Goal: Task Accomplishment & Management: Manage account settings

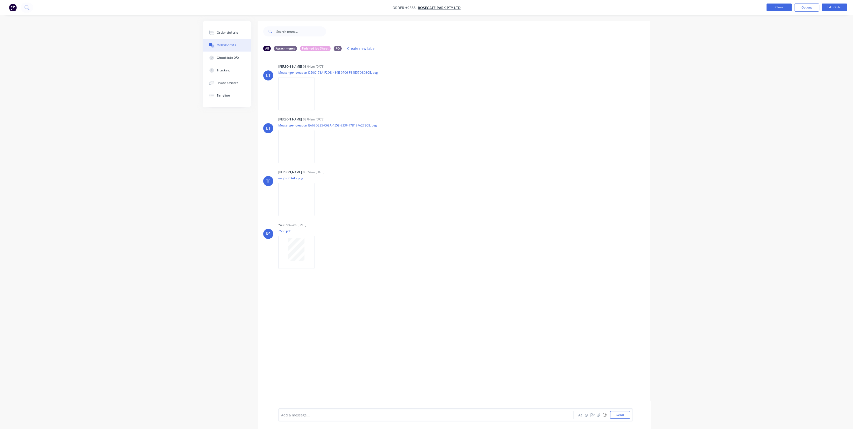
click at [787, 9] on button "Close" at bounding box center [778, 8] width 25 height 8
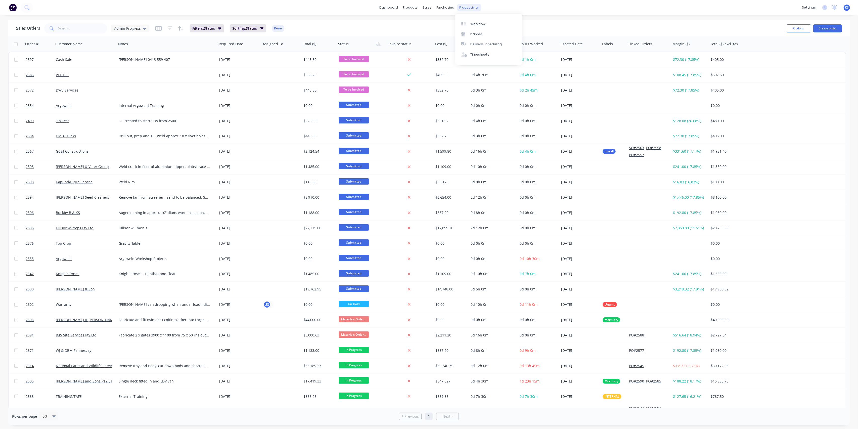
click at [474, 10] on div "productivity" at bounding box center [469, 8] width 24 height 8
click at [485, 52] on link "Timesheets" at bounding box center [488, 55] width 67 height 10
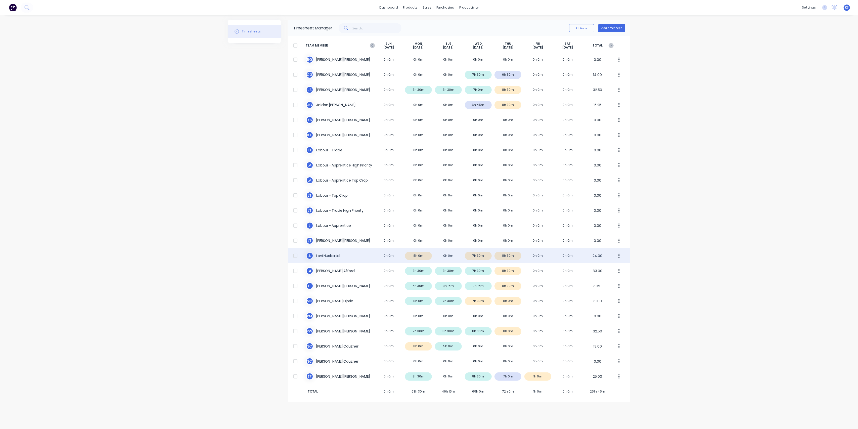
click at [338, 256] on div "[PERSON_NAME] Nusbajtel 0h 0m 8h 0m 0h 0m 7h 30m 8h 30m 0h 0m 0h 0m 24.00" at bounding box center [459, 255] width 342 height 15
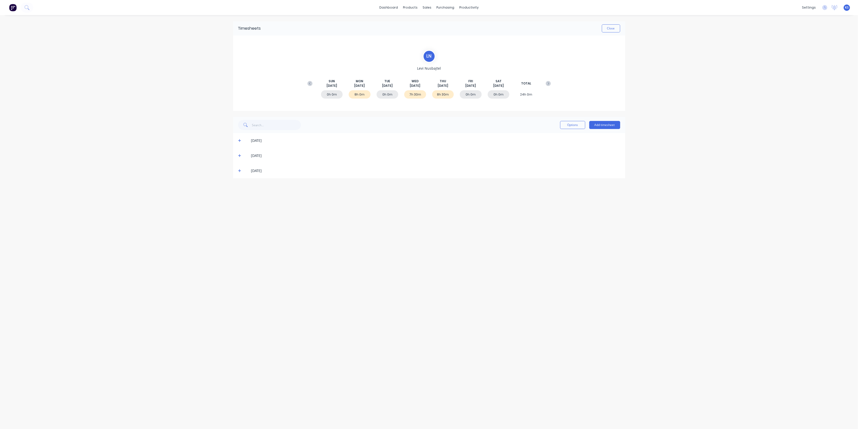
click at [239, 173] on span at bounding box center [240, 170] width 5 height 5
click at [241, 201] on div at bounding box center [240, 200] width 10 height 10
click at [615, 200] on icon "button" at bounding box center [613, 201] width 1 height 6
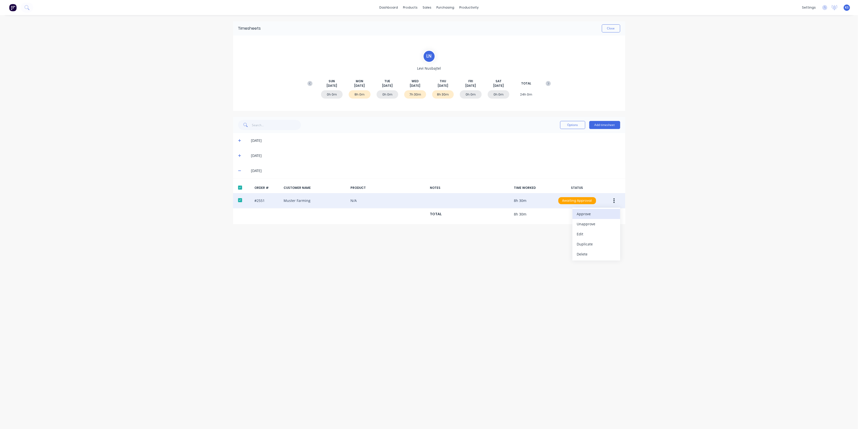
click at [595, 215] on div "Approve" at bounding box center [596, 213] width 39 height 7
click at [603, 27] on button "Close" at bounding box center [611, 28] width 18 height 8
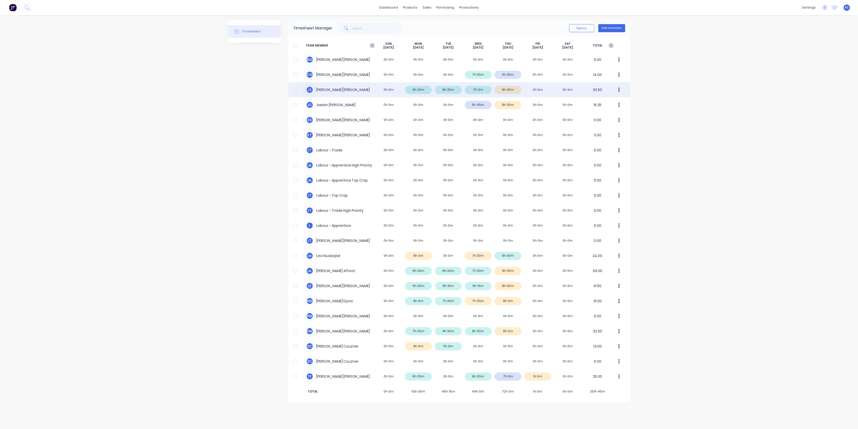
click at [320, 93] on div "J S [PERSON_NAME] 0h 0m 8h 30m 8h 30m 7h 0m 8h 30m 0h 0m 0h 0m 32.50" at bounding box center [459, 89] width 342 height 15
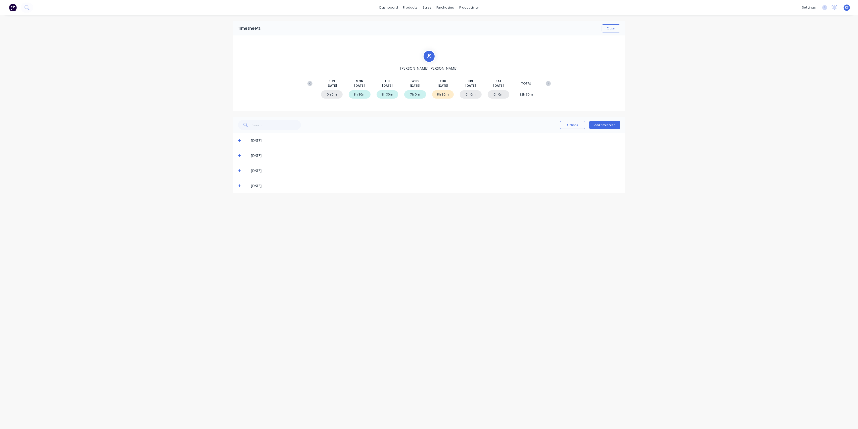
click at [240, 186] on icon at bounding box center [239, 186] width 3 height 4
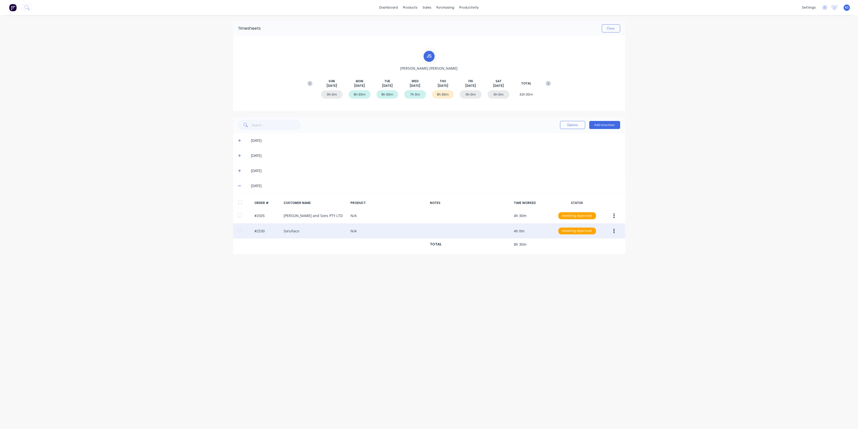
click at [615, 230] on button "button" at bounding box center [614, 230] width 12 height 9
click at [580, 245] on div "Approve" at bounding box center [596, 244] width 39 height 7
click at [615, 25] on button "Close" at bounding box center [611, 28] width 18 height 8
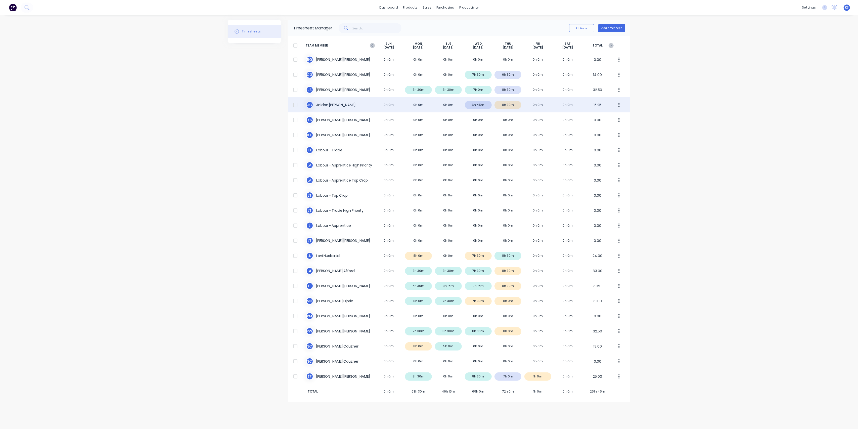
click at [332, 106] on div "[PERSON_NAME] [PERSON_NAME] 0h 0m 0h 0m 0h 0m 6h 45m 8h 30m 0h 0m 0h 0m 15.25" at bounding box center [459, 104] width 342 height 15
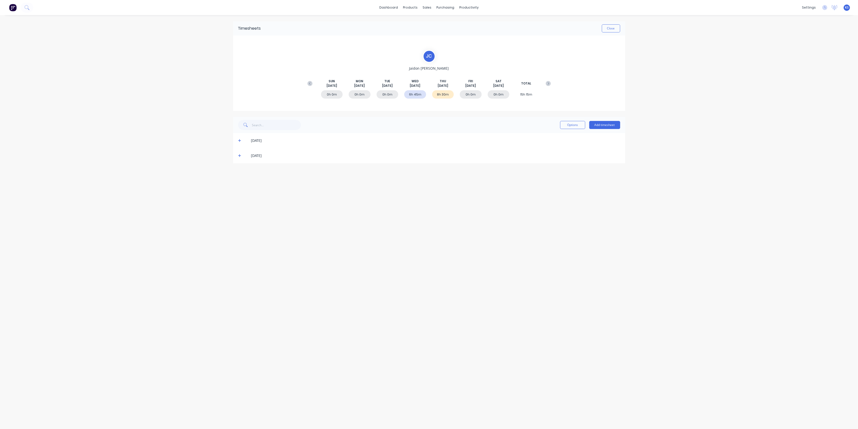
click at [239, 154] on icon at bounding box center [239, 156] width 3 height 4
click at [241, 184] on div at bounding box center [240, 185] width 10 height 10
click at [612, 185] on button "button" at bounding box center [614, 185] width 12 height 9
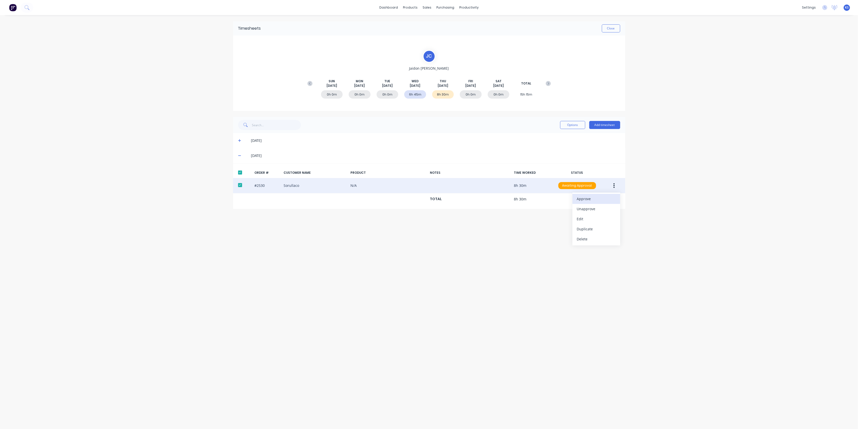
click at [601, 199] on div "Approve" at bounding box center [596, 198] width 39 height 7
click at [613, 30] on button "Close" at bounding box center [611, 28] width 18 height 8
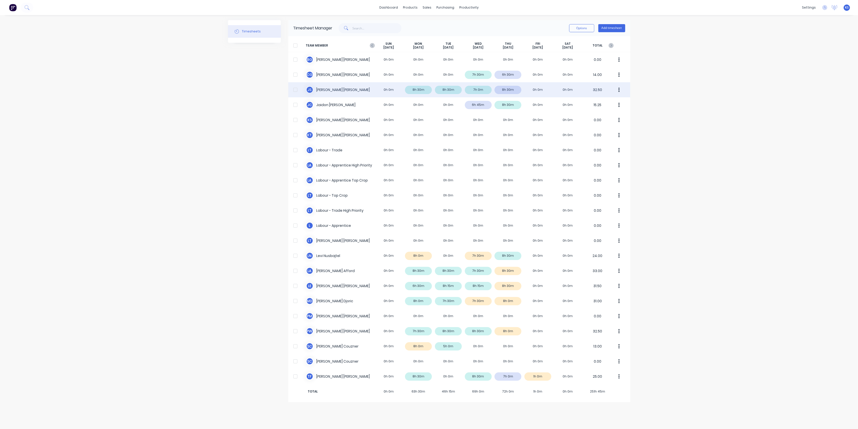
click at [326, 88] on div "J S [PERSON_NAME] 0h 0m 8h 30m 8h 30m 7h 0m 8h 30m 0h 0m 0h 0m 32.50" at bounding box center [459, 89] width 342 height 15
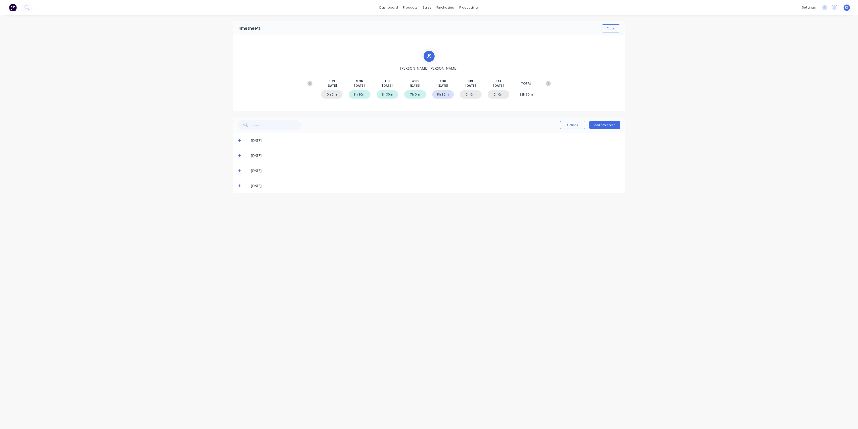
click at [240, 185] on icon at bounding box center [239, 185] width 3 height 3
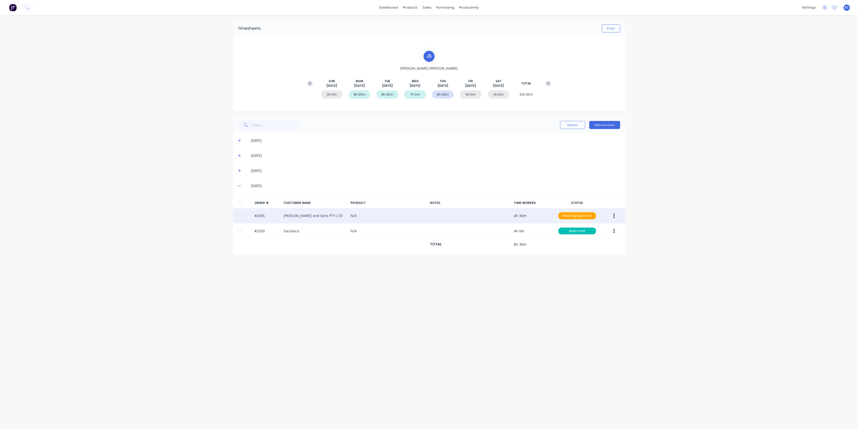
click at [238, 216] on div at bounding box center [240, 215] width 10 height 10
drag, startPoint x: 619, startPoint y: 217, endPoint x: 617, endPoint y: 220, distance: 3.4
click at [618, 219] on button "button" at bounding box center [614, 215] width 12 height 9
click at [602, 227] on div "Approve" at bounding box center [596, 228] width 39 height 7
click at [614, 27] on button "Close" at bounding box center [611, 28] width 18 height 8
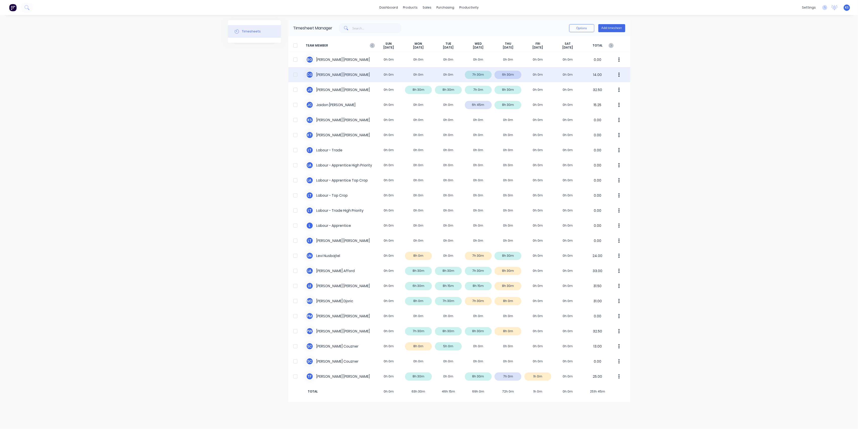
click at [317, 76] on div "C G [PERSON_NAME] 0h 0m 0h 0m 0h 0m 7h 30m 6h 30m 0h 0m 0h 0m 14.00" at bounding box center [459, 74] width 342 height 15
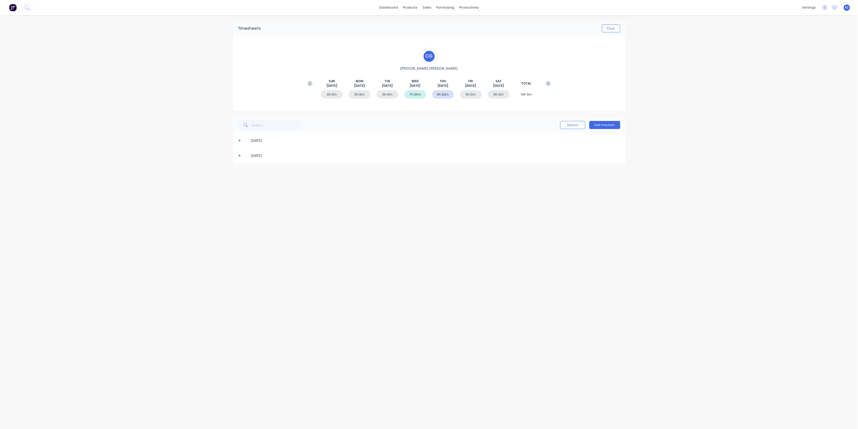
click at [240, 156] on icon at bounding box center [239, 156] width 3 height 4
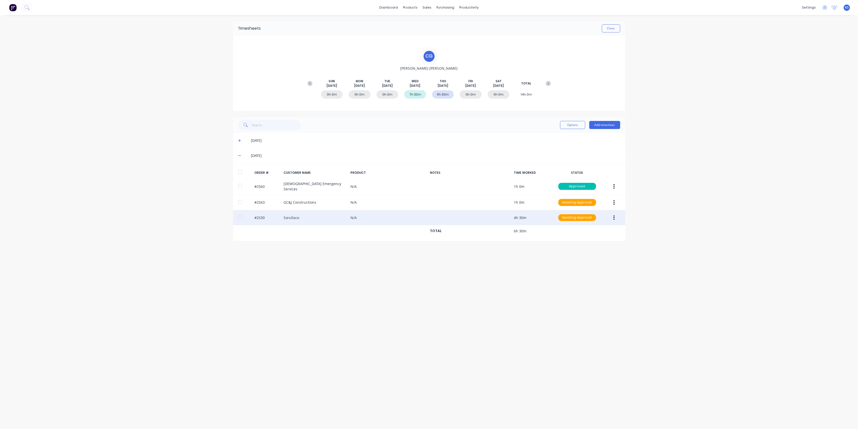
click at [237, 215] on div at bounding box center [240, 217] width 10 height 10
click at [614, 215] on icon "button" at bounding box center [613, 217] width 1 height 5
click at [599, 230] on div "Approve" at bounding box center [596, 230] width 39 height 7
click at [607, 28] on button "Close" at bounding box center [611, 28] width 18 height 8
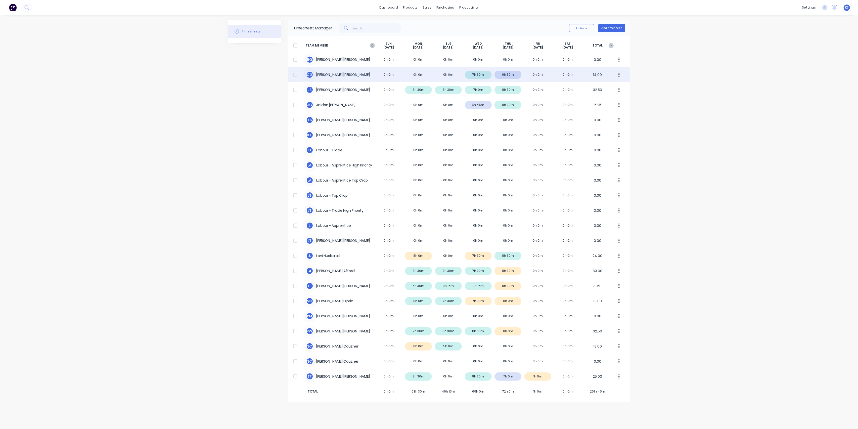
click at [327, 75] on div "C G [PERSON_NAME] 0h 0m 0h 0m 0h 0m 7h 30m 6h 30m 0h 0m 0h 0m 14.00" at bounding box center [459, 74] width 342 height 15
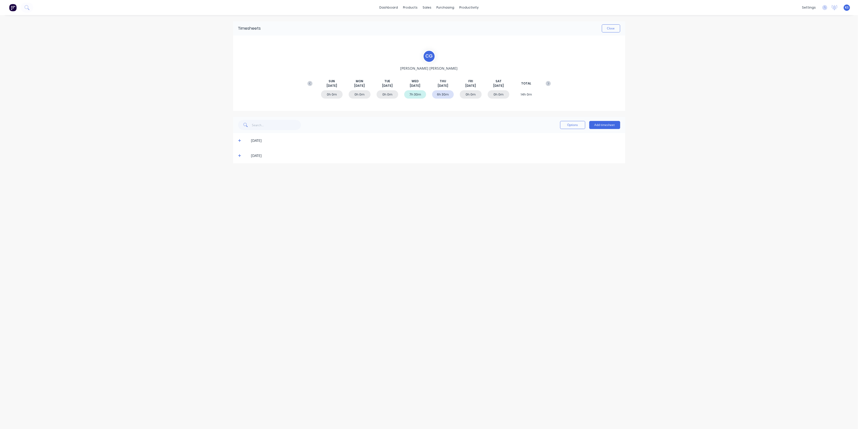
click at [238, 153] on div "[DATE]" at bounding box center [429, 155] width 392 height 15
click at [238, 157] on icon at bounding box center [239, 156] width 3 height 4
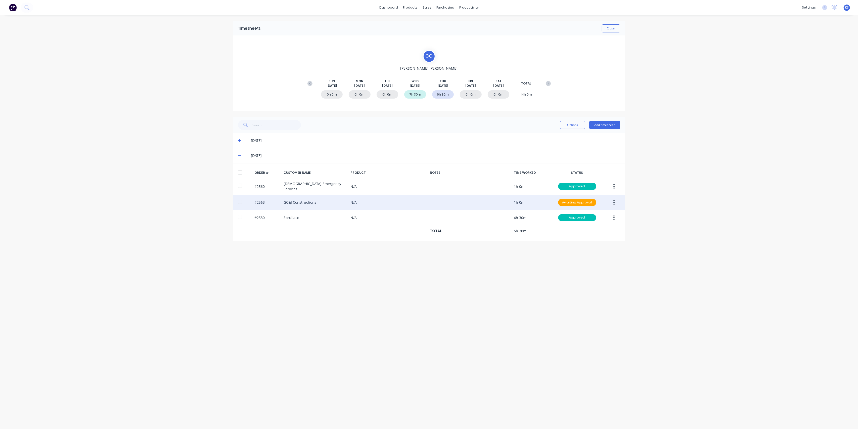
click at [240, 202] on div at bounding box center [240, 202] width 10 height 10
click at [617, 203] on button "button" at bounding box center [614, 202] width 12 height 9
click at [592, 215] on div "Approve" at bounding box center [596, 215] width 39 height 7
click at [607, 27] on button "Close" at bounding box center [611, 28] width 18 height 8
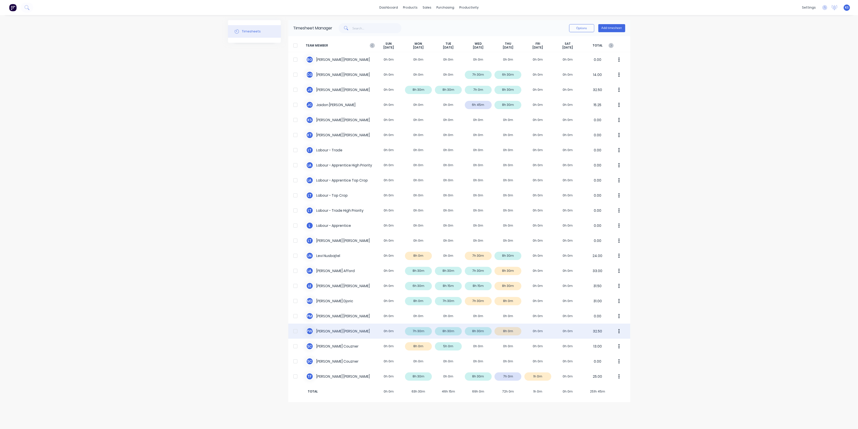
click at [328, 331] on div "P W [PERSON_NAME] 0h 0m 7h 30m 8h 30m 8h 30m 8h 0m 0h 0m 0h 0m 32.50" at bounding box center [459, 330] width 342 height 15
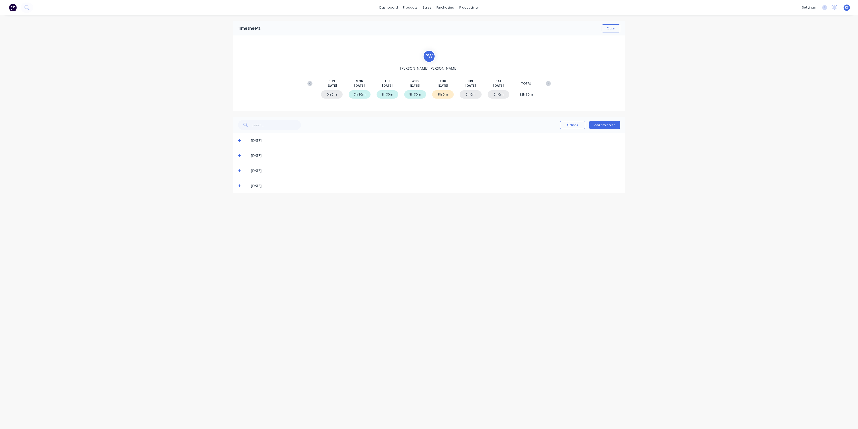
click at [241, 185] on span at bounding box center [240, 185] width 5 height 5
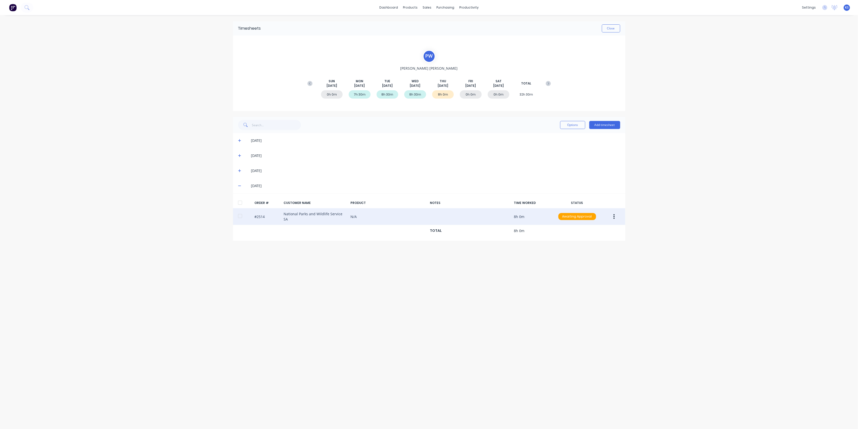
click at [244, 215] on div at bounding box center [240, 216] width 10 height 10
click at [613, 216] on button "button" at bounding box center [614, 216] width 12 height 9
click at [603, 232] on div "Approve" at bounding box center [596, 229] width 39 height 7
click at [609, 26] on button "Close" at bounding box center [611, 28] width 18 height 8
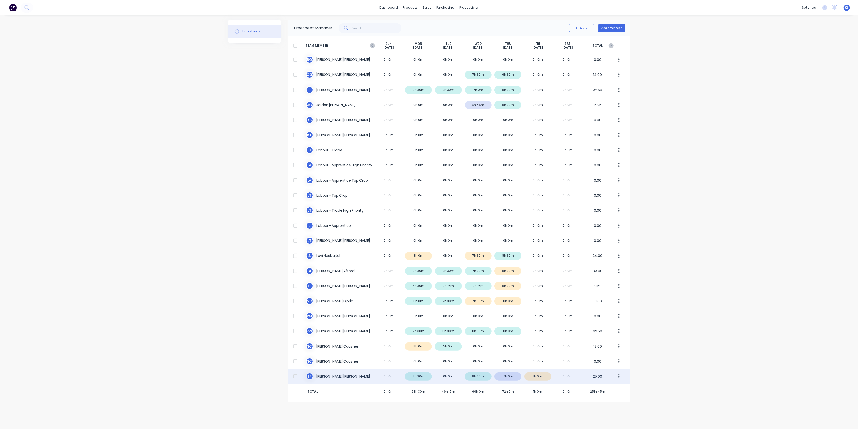
click at [331, 381] on div "T F [PERSON_NAME] 0h 0m 8h 30m 0h 0m 8h 30m 7h 0m 1h 0m 0h 0m 25.00" at bounding box center [459, 376] width 342 height 15
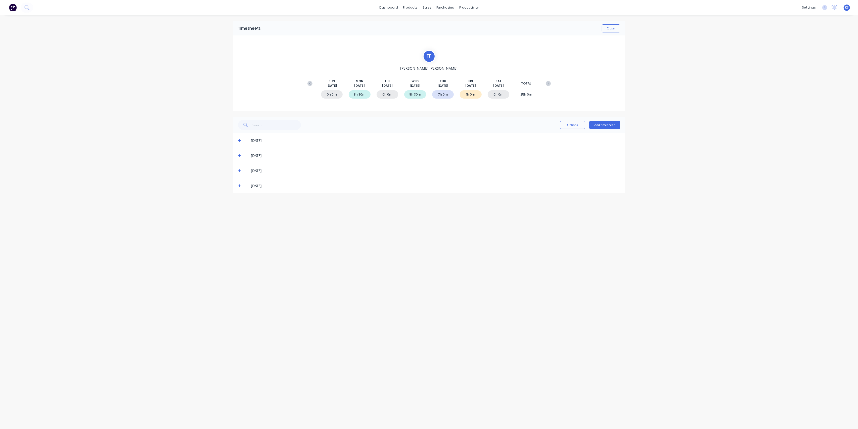
click at [239, 187] on icon at bounding box center [239, 186] width 3 height 4
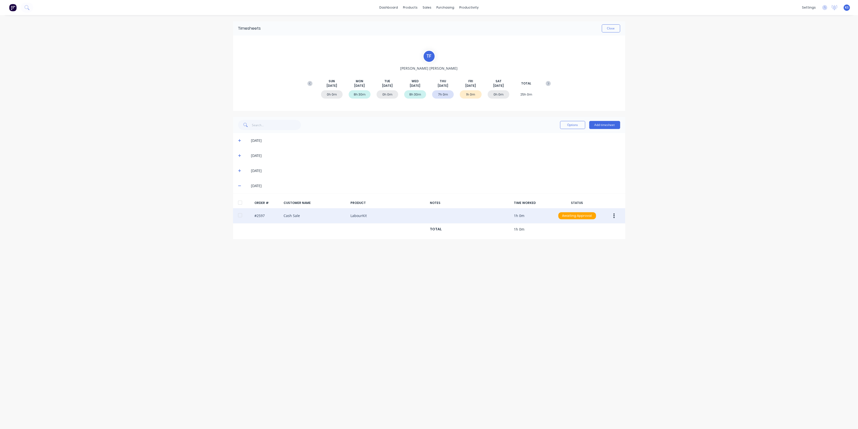
click at [237, 212] on div at bounding box center [240, 215] width 10 height 10
click at [611, 215] on button "button" at bounding box center [614, 215] width 12 height 9
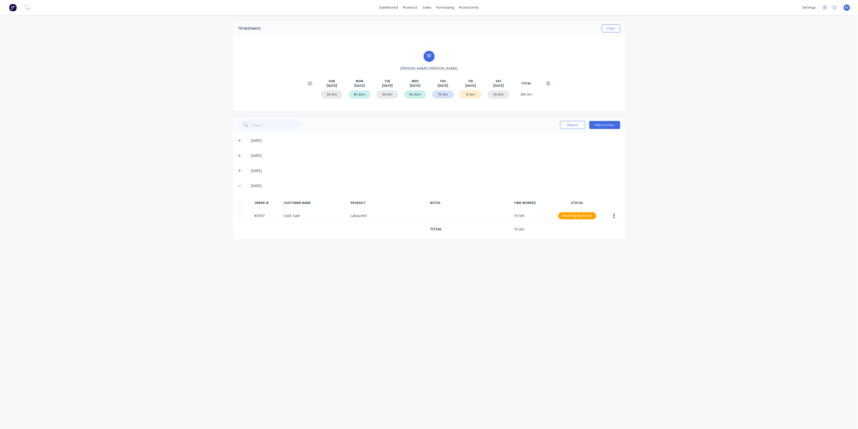
click at [684, 209] on div "dashboard products sales purchasing productivity dashboard products Product Cat…" at bounding box center [429, 214] width 858 height 429
click at [241, 170] on icon at bounding box center [239, 171] width 3 height 4
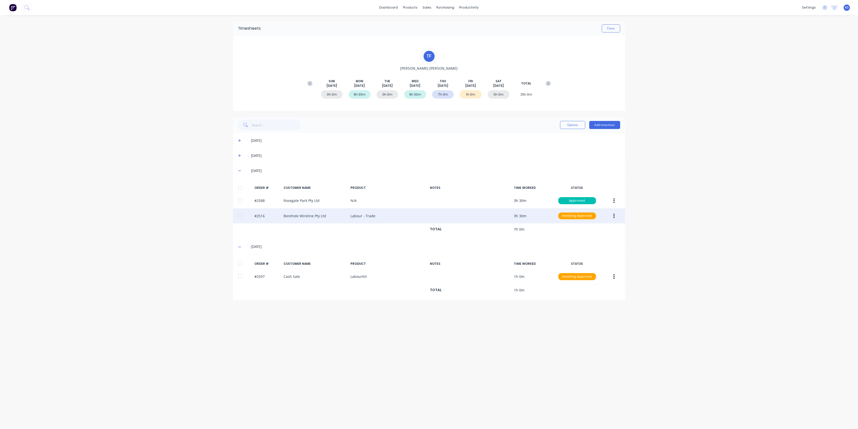
click at [240, 216] on div at bounding box center [240, 215] width 10 height 10
click at [615, 218] on button "button" at bounding box center [614, 215] width 12 height 9
click at [602, 230] on div "Approve" at bounding box center [596, 228] width 39 height 7
click at [613, 28] on button "Close" at bounding box center [611, 28] width 18 height 8
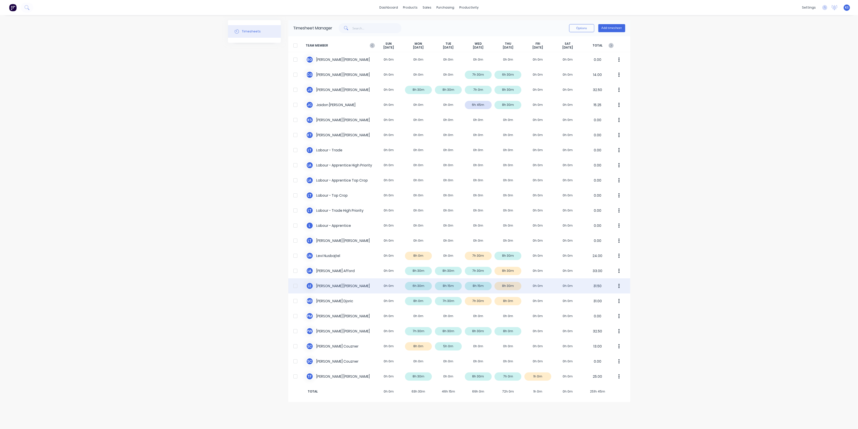
click at [323, 286] on div "L E [PERSON_NAME] 0h 0m 6h 30m 8h 15m 8h 15m 8h 30m 0h 0m 0h 0m 31.50" at bounding box center [459, 285] width 342 height 15
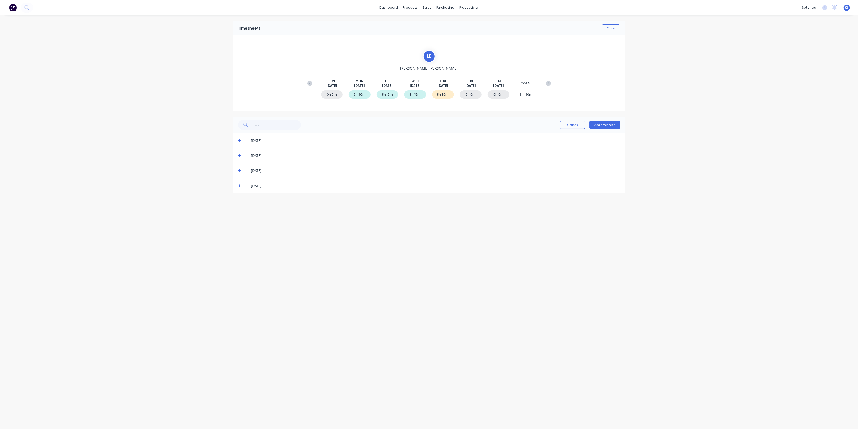
click at [237, 186] on div "[DATE]" at bounding box center [429, 185] width 392 height 15
click at [240, 185] on icon at bounding box center [239, 186] width 3 height 4
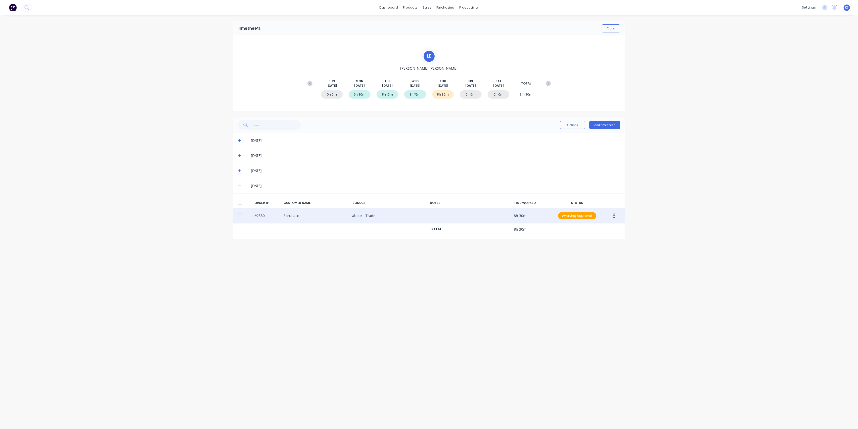
click at [237, 216] on div at bounding box center [240, 215] width 10 height 10
click at [614, 217] on icon "button" at bounding box center [613, 215] width 1 height 5
click at [602, 227] on div "Approve" at bounding box center [596, 228] width 39 height 7
click at [604, 25] on button "Close" at bounding box center [611, 28] width 18 height 8
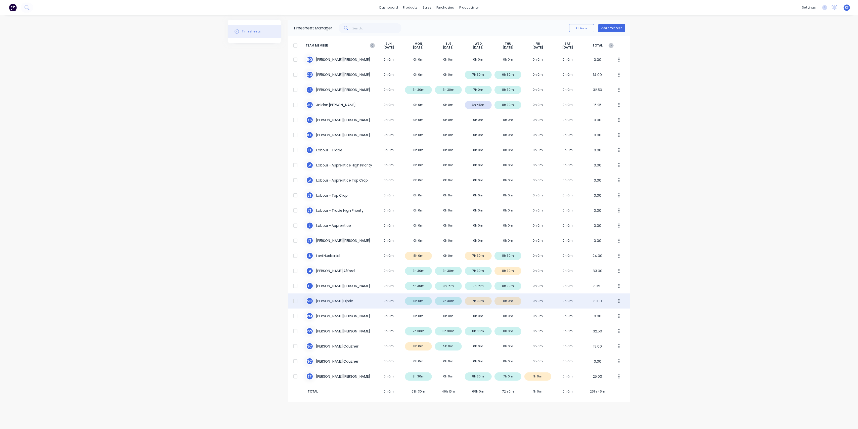
click at [323, 304] on div "M D [PERSON_NAME] 0h 0m 8h 0m 7h 30m 7h 30m 8h 0m 0h 0m 0h 0m 31.00" at bounding box center [459, 300] width 342 height 15
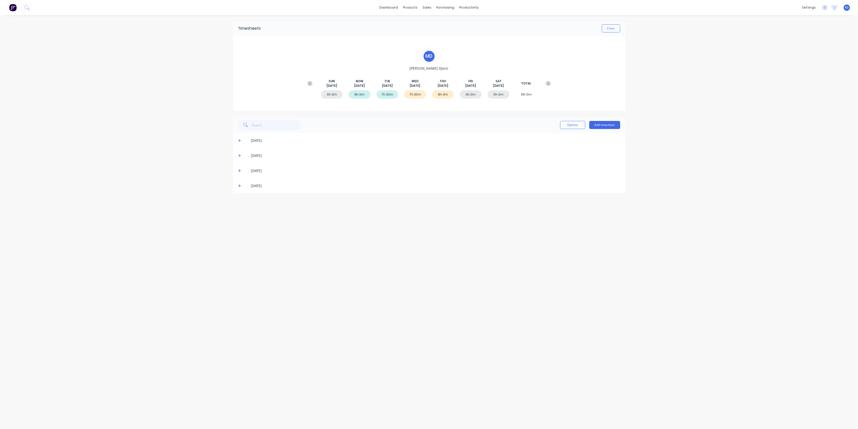
click at [240, 186] on icon at bounding box center [239, 186] width 3 height 4
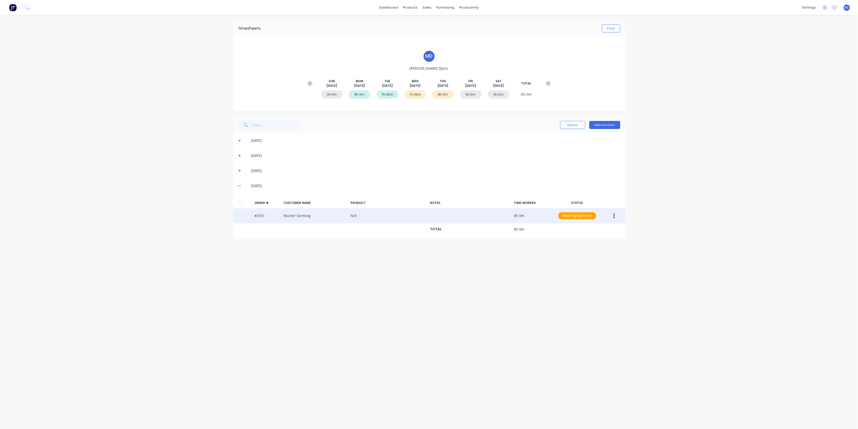
click at [240, 218] on div at bounding box center [240, 215] width 10 height 10
click at [620, 213] on div "#2551 Muster Farming N/A 8h 0m Awaiting Approval" at bounding box center [429, 215] width 392 height 15
click at [616, 216] on button "button" at bounding box center [614, 215] width 12 height 9
click at [588, 229] on div "Approve" at bounding box center [596, 228] width 39 height 7
click at [614, 28] on button "Close" at bounding box center [611, 28] width 18 height 8
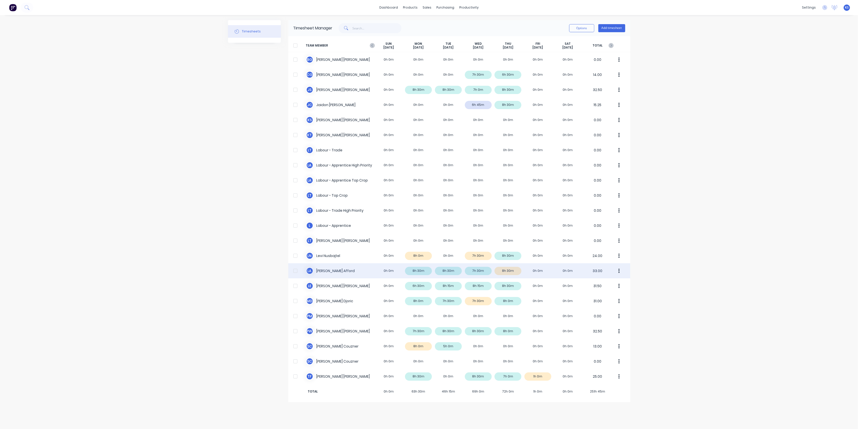
click at [332, 269] on div "[PERSON_NAME] 0h 0m 8h 30m 8h 30m 7h 30m 8h 30m 0h 0m 0h 0m 33.00" at bounding box center [459, 270] width 342 height 15
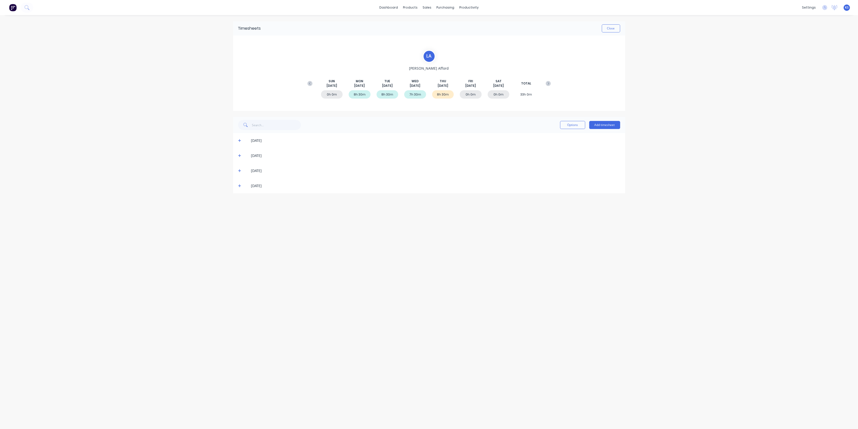
click at [239, 186] on icon at bounding box center [239, 186] width 3 height 4
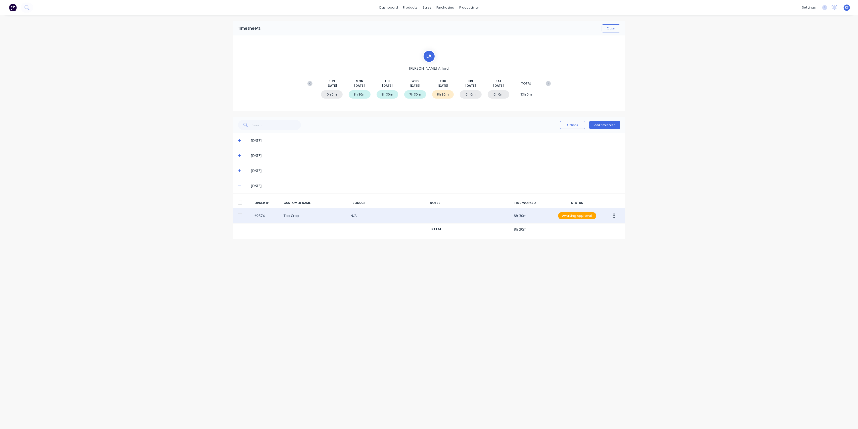
click at [615, 215] on icon "button" at bounding box center [613, 216] width 1 height 6
click at [593, 230] on div "Approve" at bounding box center [596, 228] width 39 height 7
click at [614, 29] on button "Close" at bounding box center [611, 28] width 18 height 8
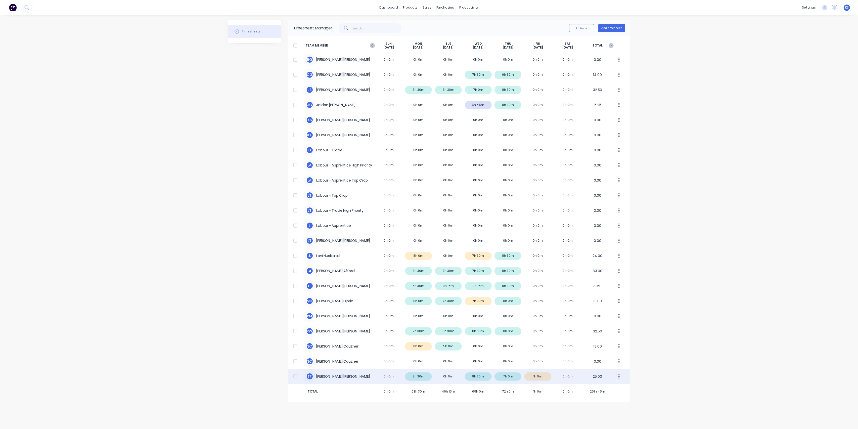
click at [327, 376] on div "T F [PERSON_NAME] 0h 0m 8h 30m 0h 0m 8h 30m 7h 0m 1h 0m 0h 0m 25.00" at bounding box center [459, 376] width 342 height 15
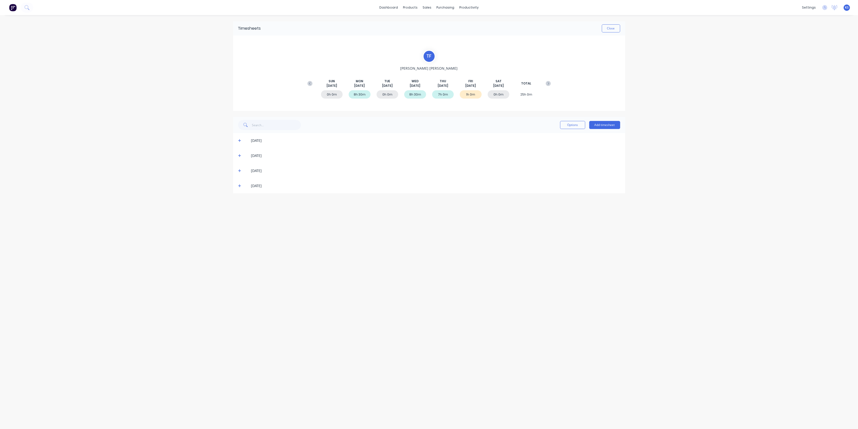
click at [240, 185] on icon at bounding box center [239, 185] width 3 height 3
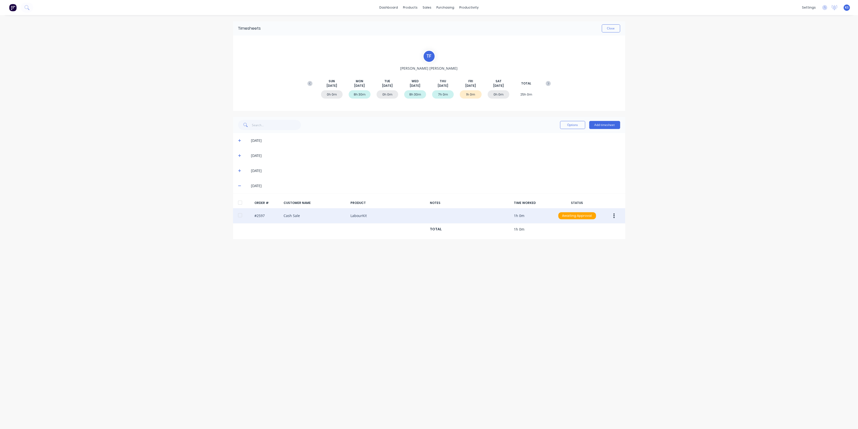
click at [241, 217] on div at bounding box center [240, 215] width 10 height 10
click at [616, 215] on button "button" at bounding box center [614, 215] width 12 height 9
click at [602, 230] on div "Approve" at bounding box center [596, 228] width 39 height 7
click at [432, 309] on div "Timesheets Close T F [PERSON_NAME] [DATE] [DATE] [DATE] [DATE] [DATE] [DATE] [D…" at bounding box center [429, 217] width 402 height 404
click at [606, 27] on button "Close" at bounding box center [611, 28] width 18 height 8
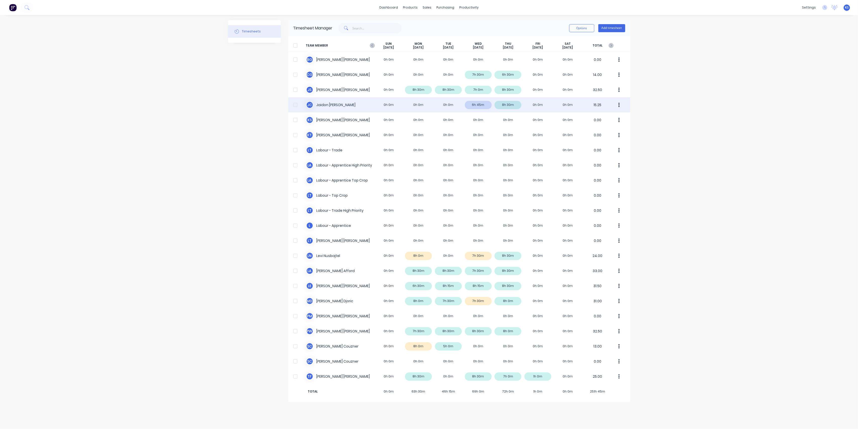
click at [333, 104] on div "[PERSON_NAME] [PERSON_NAME] 0h 0m 0h 0m 0h 0m 6h 45m 8h 30m 0h 0m 0h 0m 15.25" at bounding box center [459, 104] width 342 height 15
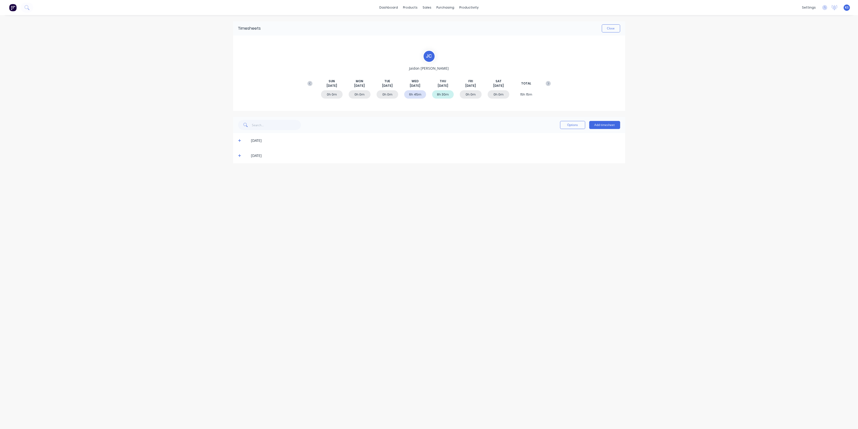
click at [239, 154] on icon at bounding box center [239, 156] width 3 height 4
click at [239, 141] on icon at bounding box center [239, 141] width 3 height 4
click at [602, 25] on button "Close" at bounding box center [611, 28] width 18 height 8
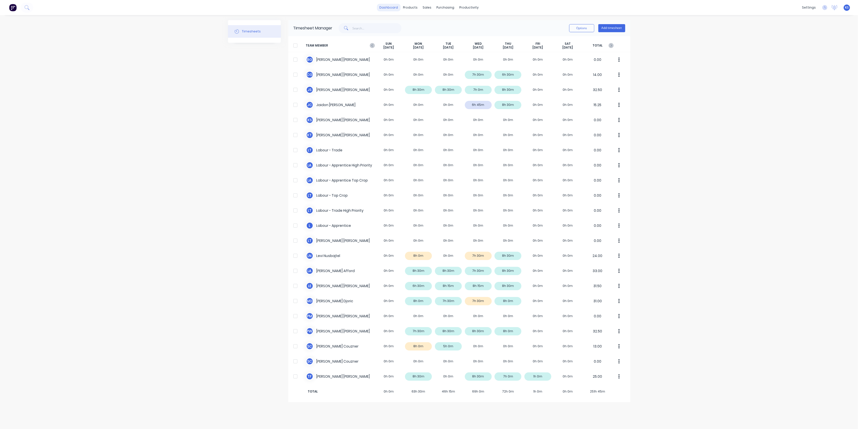
click at [395, 8] on link "dashboard" at bounding box center [389, 8] width 24 height 8
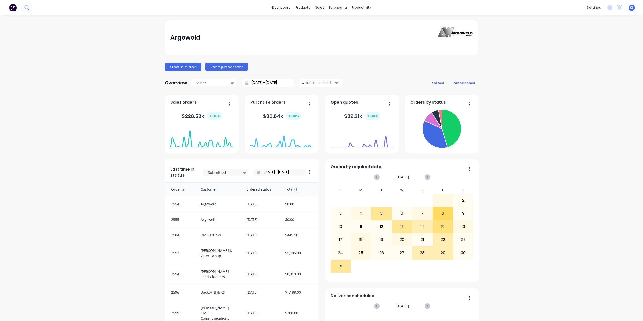
click at [26, 8] on icon at bounding box center [26, 7] width 5 height 5
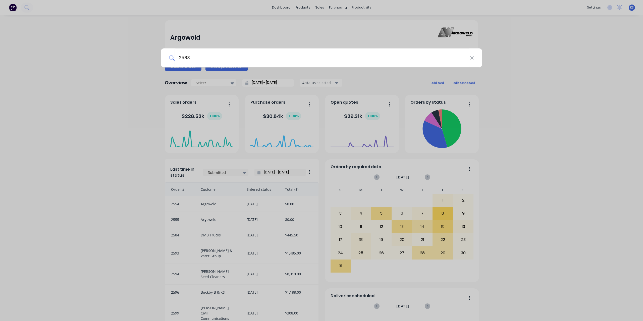
type input "2583"
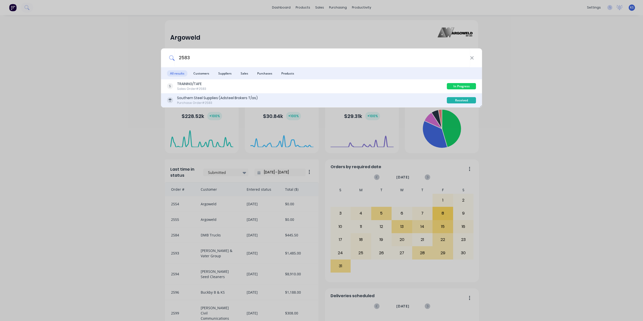
click at [205, 101] on div "Purchase Order #2583" at bounding box center [217, 103] width 81 height 5
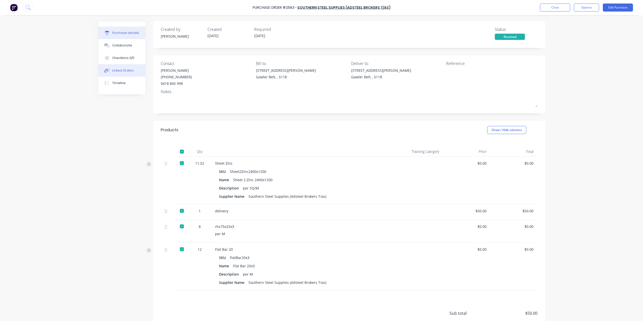
click at [129, 72] on div "Linked Orders" at bounding box center [123, 70] width 22 height 5
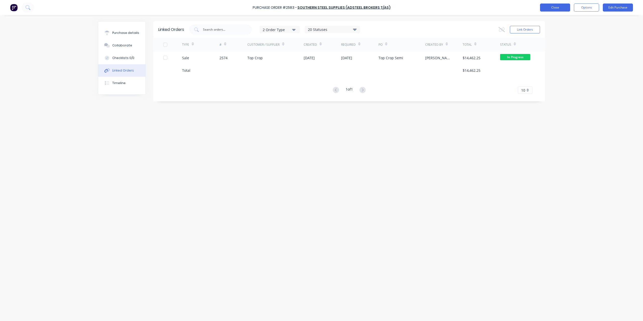
click at [552, 10] on button "Close" at bounding box center [555, 8] width 30 height 8
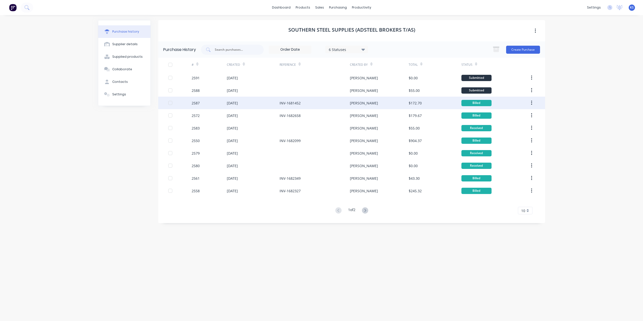
click at [323, 101] on div "INV-1681452" at bounding box center [315, 103] width 70 height 13
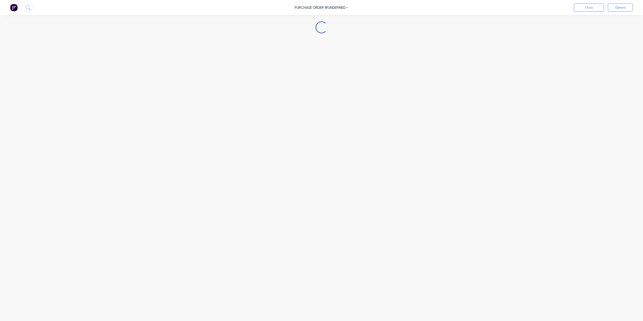
type textarea "x"
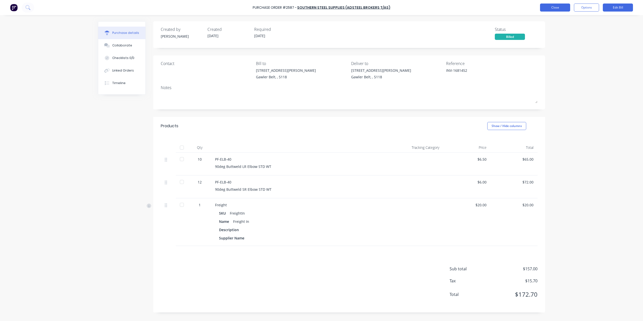
click at [556, 9] on button "Close" at bounding box center [555, 8] width 30 height 8
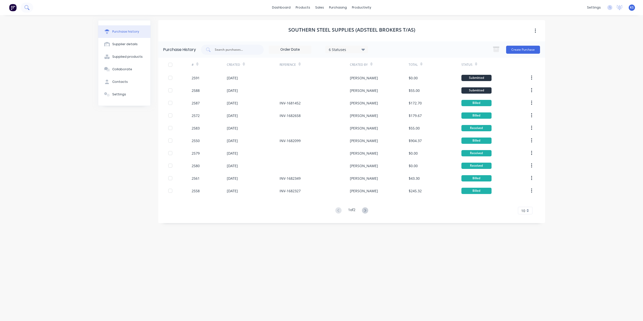
click at [27, 11] on button at bounding box center [27, 8] width 13 height 10
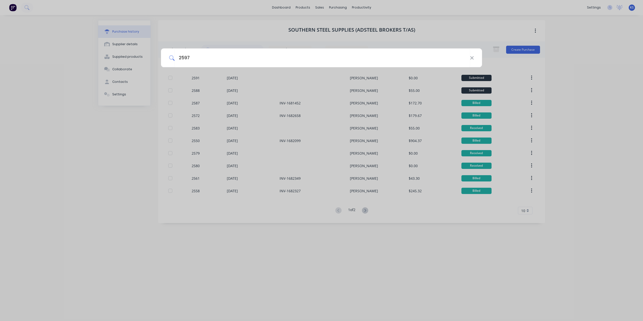
type input "2597"
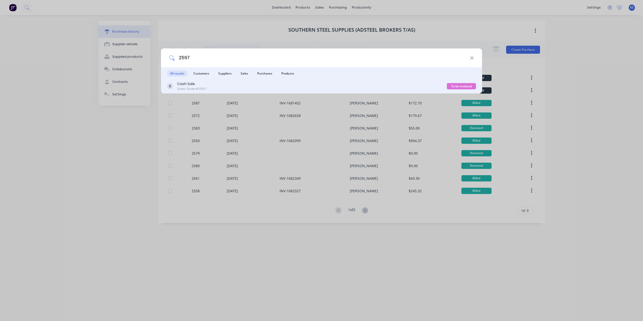
click at [186, 89] on div "Sales Order #2597" at bounding box center [191, 89] width 29 height 5
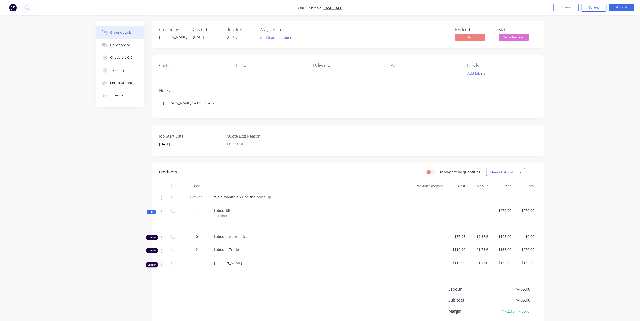
click at [196, 249] on span "2" at bounding box center [197, 249] width 2 height 5
click at [621, 6] on button "Edit Order" at bounding box center [620, 8] width 25 height 8
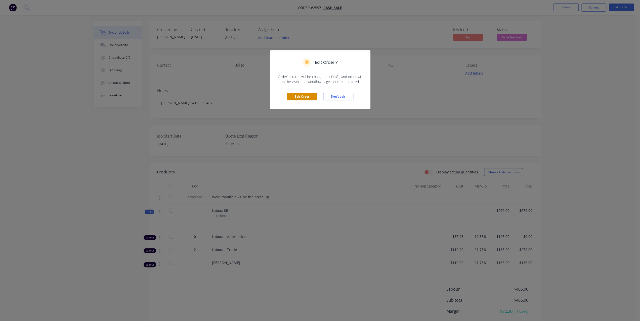
click at [311, 98] on button "Edit Order" at bounding box center [302, 97] width 30 height 8
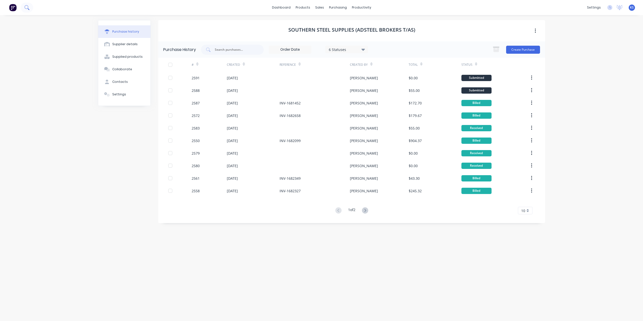
click at [25, 7] on icon at bounding box center [26, 7] width 4 height 4
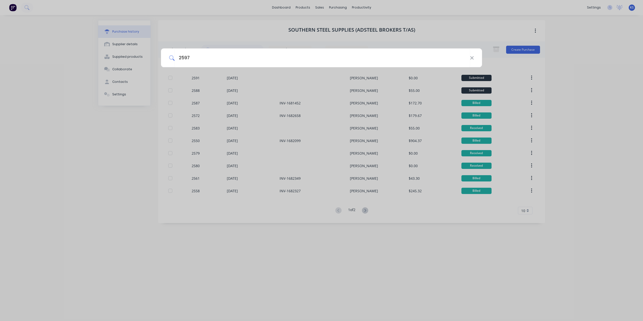
type input "2597"
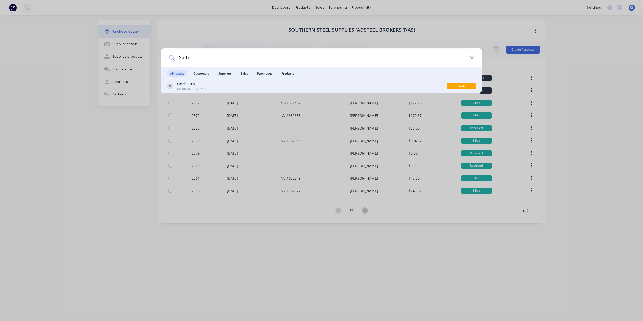
click at [185, 87] on div "Sales Order #2597" at bounding box center [191, 89] width 29 height 5
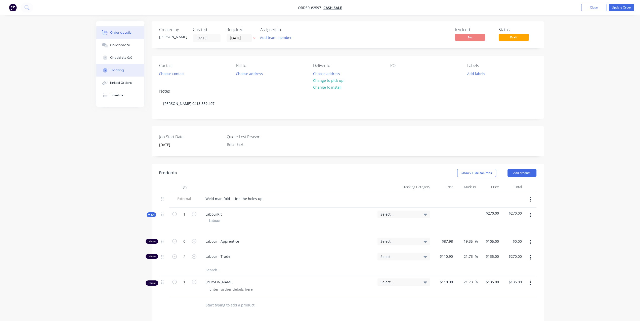
click at [121, 72] on div "Tracking" at bounding box center [117, 70] width 14 height 5
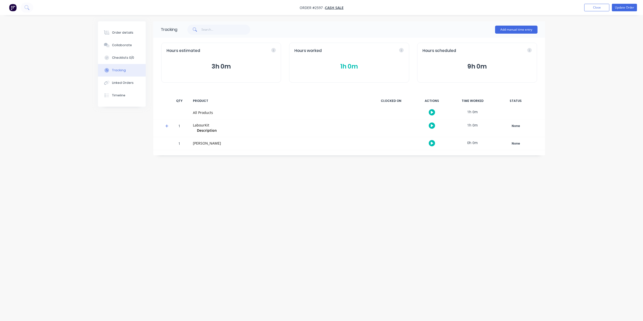
click at [344, 66] on button "1h 0m" at bounding box center [349, 67] width 109 height 10
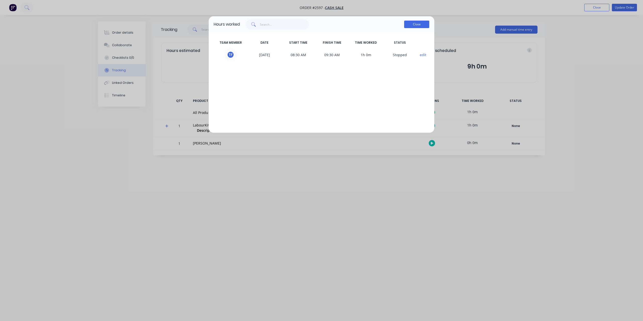
click at [422, 24] on button "Close" at bounding box center [416, 25] width 25 height 8
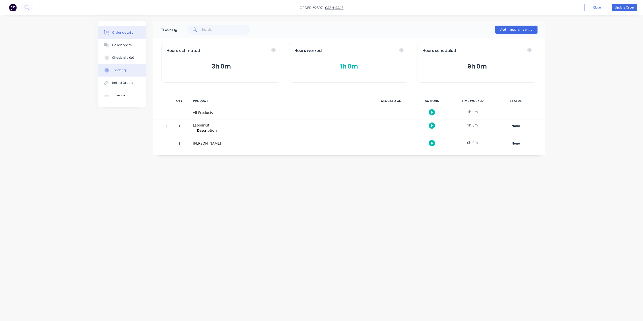
click at [131, 35] on button "Order details" at bounding box center [122, 32] width 48 height 13
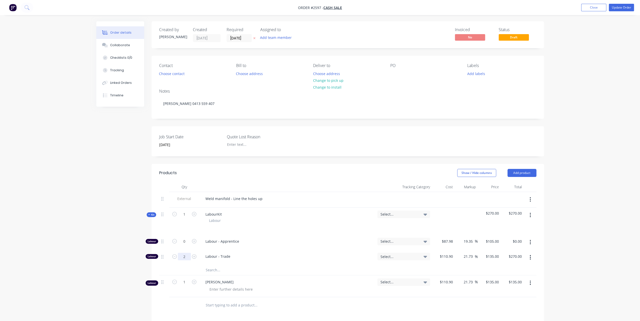
click at [184, 246] on input "2" at bounding box center [184, 242] width 13 height 8
type input "1"
type input "$135.00"
click at [613, 249] on div "Order details Collaborate Checklists 0/0 Tracking Linked Orders Timeline Order …" at bounding box center [320, 221] width 640 height 442
click at [531, 282] on button "button" at bounding box center [530, 283] width 12 height 9
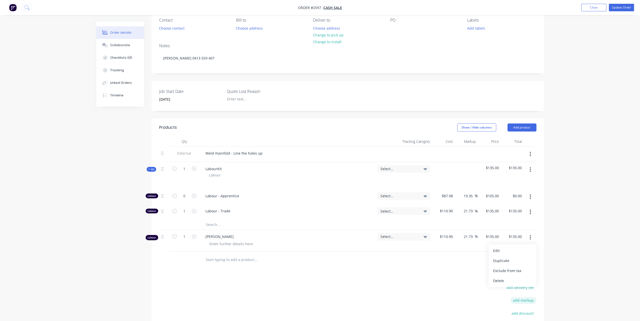
scroll to position [50, 0]
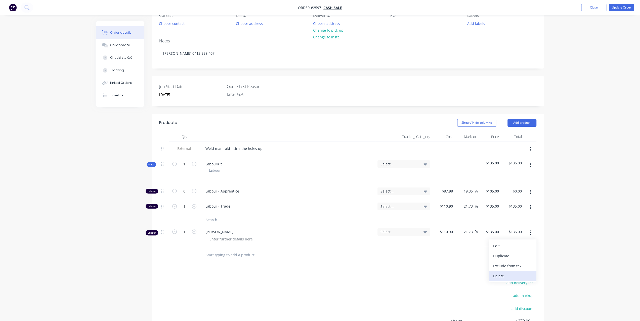
drag, startPoint x: 502, startPoint y: 274, endPoint x: 506, endPoint y: 274, distance: 3.8
click at [506, 274] on div "Delete" at bounding box center [512, 276] width 39 height 7
click at [621, 8] on button "Update Order" at bounding box center [620, 8] width 25 height 8
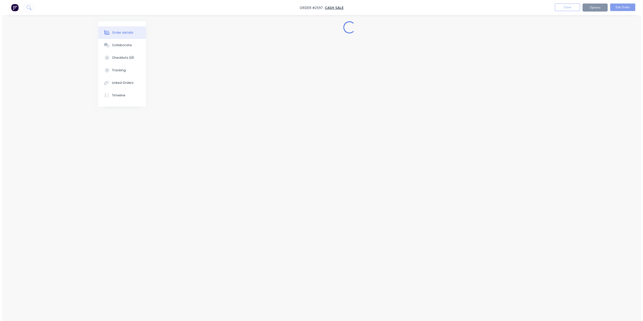
scroll to position [0, 0]
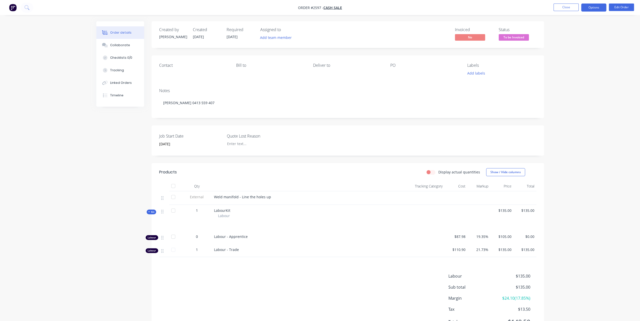
click at [596, 11] on button "Options" at bounding box center [593, 8] width 25 height 8
click at [576, 31] on div "Invoice" at bounding box center [578, 30] width 46 height 7
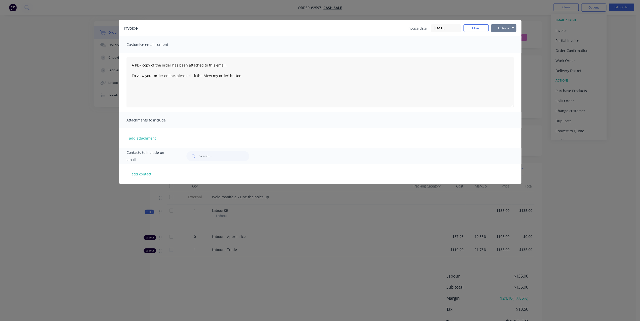
click at [505, 29] on button "Options" at bounding box center [503, 28] width 25 height 8
click at [507, 38] on button "Preview" at bounding box center [507, 37] width 32 height 8
click at [476, 28] on button "Close" at bounding box center [475, 28] width 25 height 8
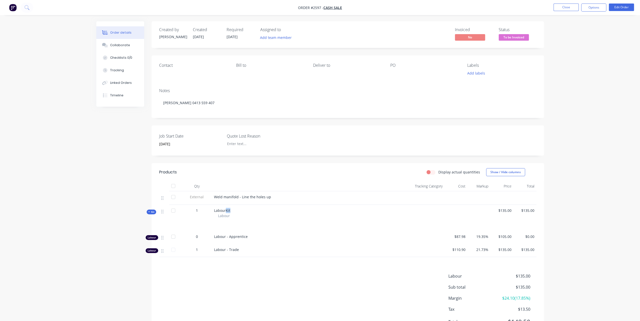
drag, startPoint x: 226, startPoint y: 209, endPoint x: 232, endPoint y: 209, distance: 6.5
click at [232, 209] on div "LabourKit Labour" at bounding box center [300, 218] width 176 height 26
click at [118, 188] on div "Created by [PERSON_NAME] Created [DATE] Required [DATE] Assigned to Add team me…" at bounding box center [319, 183] width 447 height 325
click at [599, 7] on button "Options" at bounding box center [593, 8] width 25 height 8
click at [576, 28] on div "Invoice" at bounding box center [578, 30] width 46 height 7
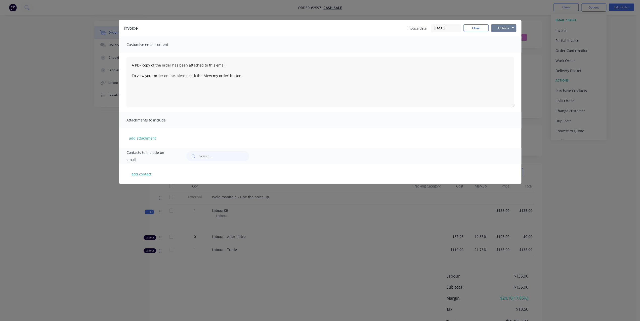
click at [506, 29] on button "Options" at bounding box center [503, 28] width 25 height 8
click at [496, 44] on button "Print" at bounding box center [507, 45] width 32 height 8
click at [477, 27] on button "Close" at bounding box center [475, 28] width 25 height 8
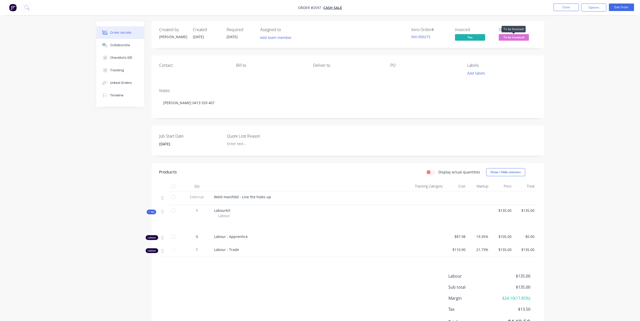
click at [512, 38] on span "To be Invoiced" at bounding box center [513, 37] width 30 height 6
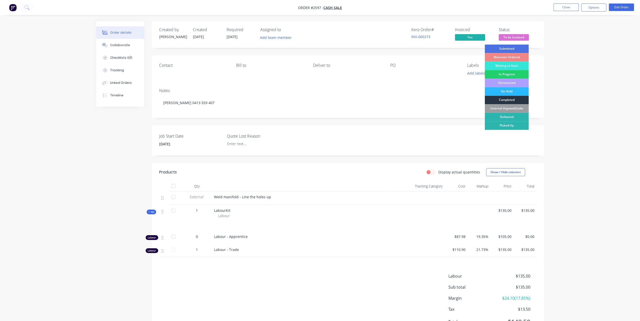
click at [508, 102] on div "Completed" at bounding box center [506, 100] width 44 height 9
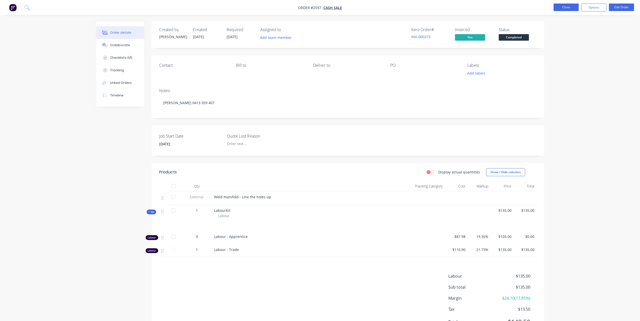
click at [570, 7] on button "Close" at bounding box center [565, 8] width 25 height 8
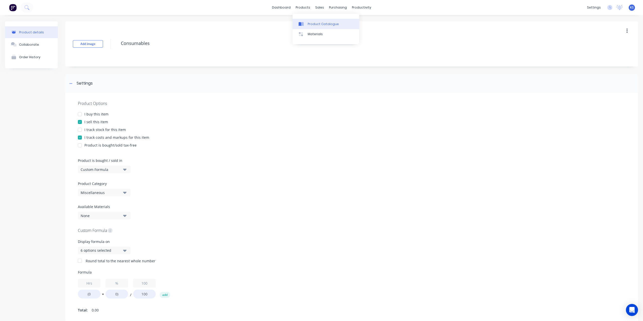
click at [314, 25] on div "Product Catalogue" at bounding box center [323, 24] width 31 height 5
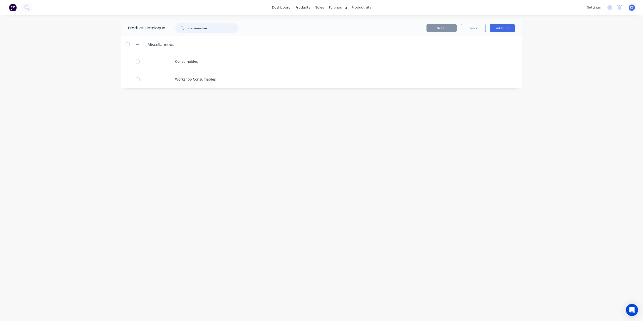
drag, startPoint x: 213, startPoint y: 28, endPoint x: 138, endPoint y: 27, distance: 75.2
click at [139, 28] on div "Product Catalogue consumables" at bounding box center [186, 28] width 130 height 16
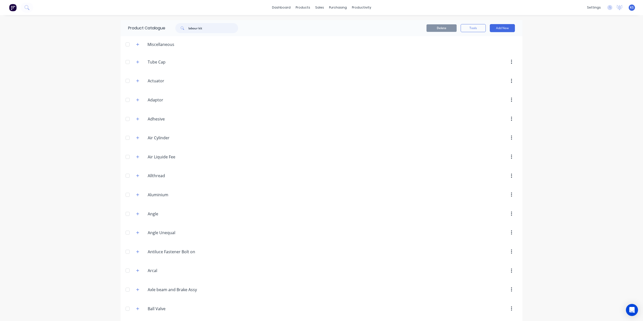
type input "labour kit"
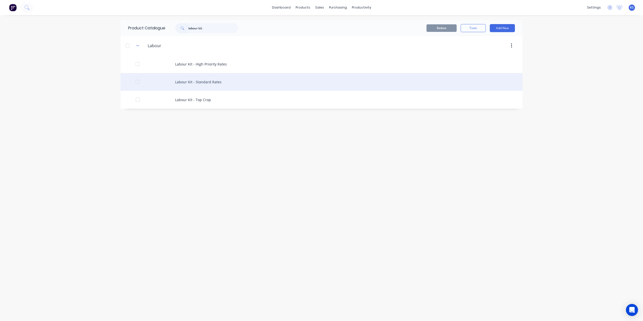
click at [210, 82] on div "Labour Kit - Standard Rates" at bounding box center [322, 82] width 402 height 18
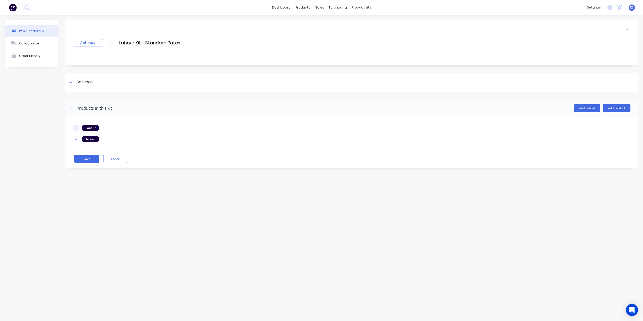
click at [75, 127] on icon "button" at bounding box center [75, 128] width 3 height 4
click at [76, 178] on icon "button" at bounding box center [76, 177] width 3 height 3
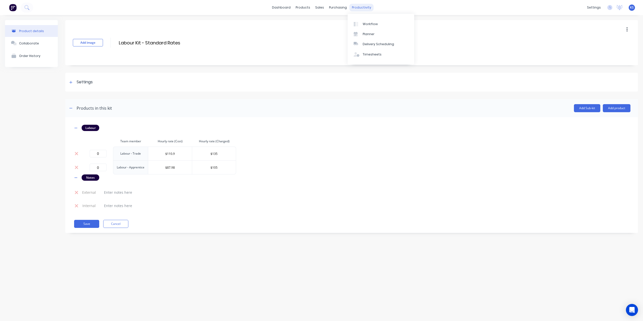
click at [360, 7] on div "productivity" at bounding box center [362, 8] width 24 height 8
click at [375, 55] on div "Timesheets" at bounding box center [372, 54] width 19 height 5
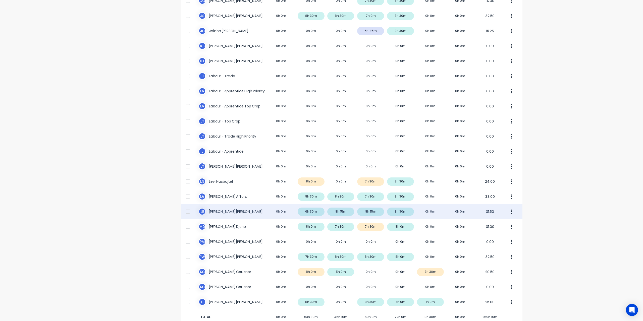
scroll to position [85, 0]
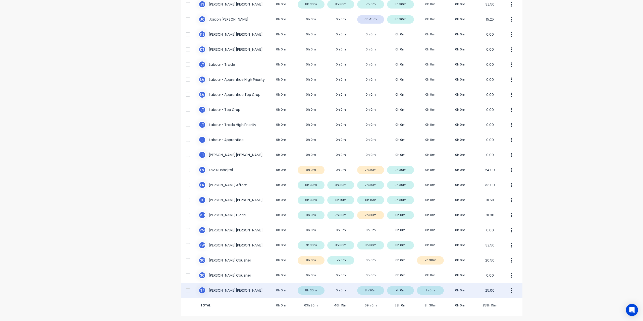
click at [212, 290] on div "T F [PERSON_NAME] 0h 0m 8h 30m 0h 0m 8h 30m 7h 0m 1h 0m 0h 0m 25.00" at bounding box center [352, 290] width 342 height 15
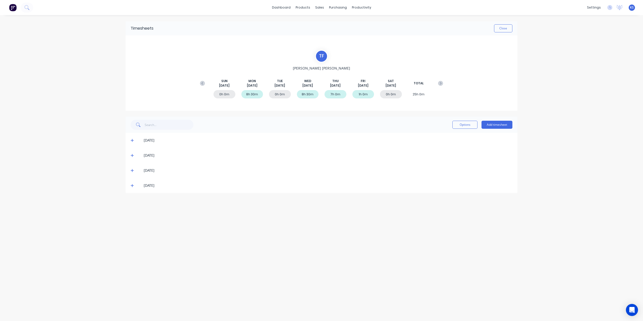
click at [134, 184] on icon at bounding box center [132, 186] width 3 height 4
click at [329, 24] on div "Sales Orders" at bounding box center [338, 24] width 21 height 5
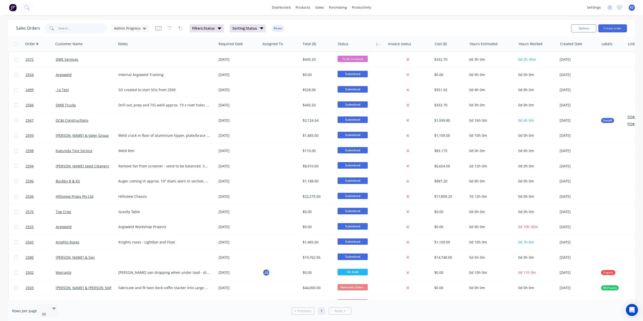
click at [66, 28] on input "text" at bounding box center [82, 28] width 49 height 10
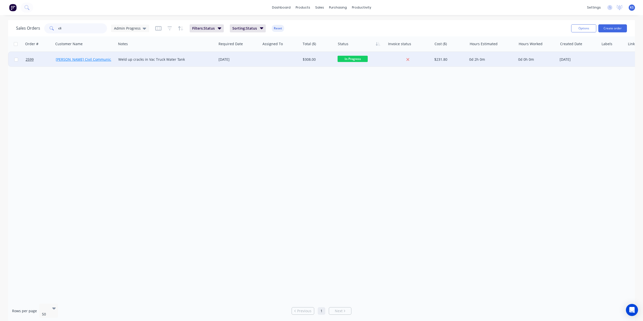
type input "cli"
click at [95, 59] on link "[PERSON_NAME] Civil Communications" at bounding box center [89, 59] width 66 height 5
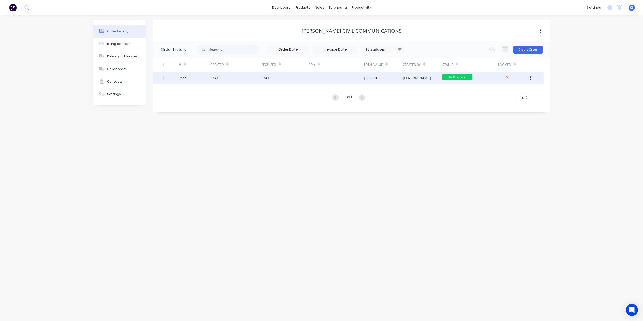
click at [231, 81] on div "[DATE]" at bounding box center [236, 78] width 51 height 13
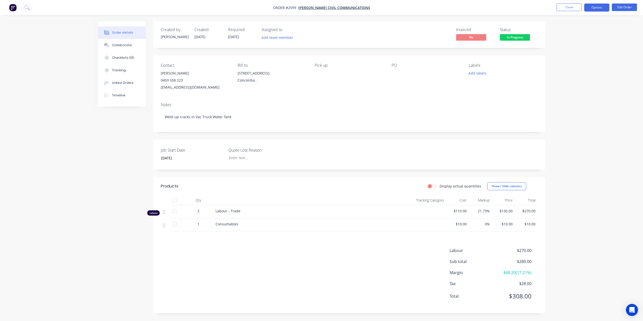
click at [595, 9] on button "Options" at bounding box center [597, 8] width 25 height 8
click at [571, 62] on div "Work Order" at bounding box center [582, 60] width 46 height 7
click at [571, 51] on div "Without pricing" at bounding box center [582, 50] width 46 height 7
click at [115, 147] on div "Created by Paul Created 15/08/25 Required 15/08/25 Assigned to Add team member …" at bounding box center [321, 171] width 447 height 300
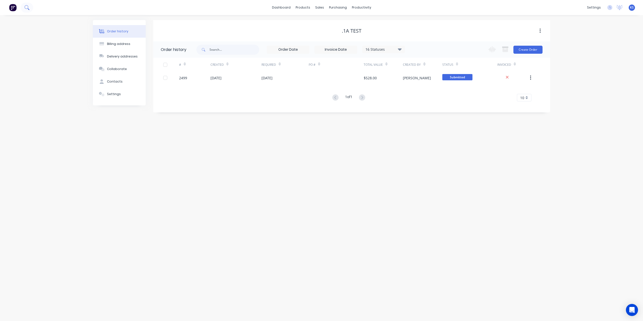
click at [28, 6] on icon at bounding box center [26, 7] width 5 height 5
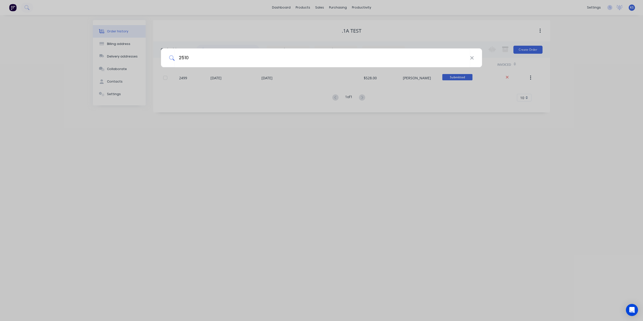
type input "2510"
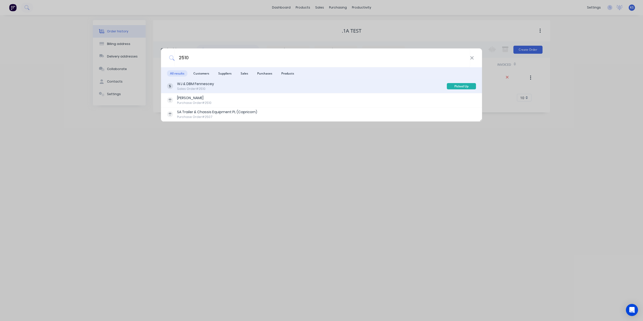
click at [182, 85] on div "WJ & DBM Fennescey" at bounding box center [195, 83] width 37 height 5
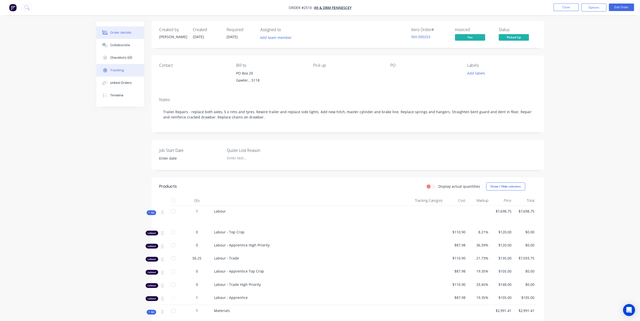
click at [122, 72] on div "Tracking" at bounding box center [117, 70] width 14 height 5
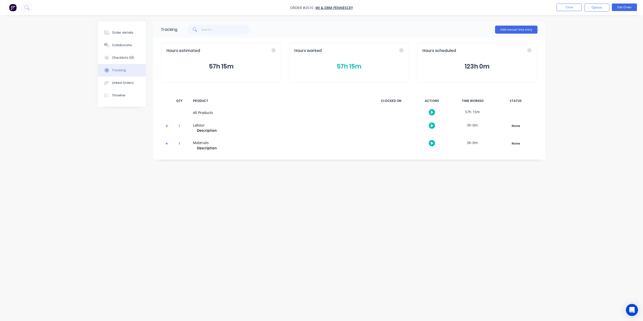
click at [340, 64] on button "57h 15m" at bounding box center [349, 67] width 109 height 10
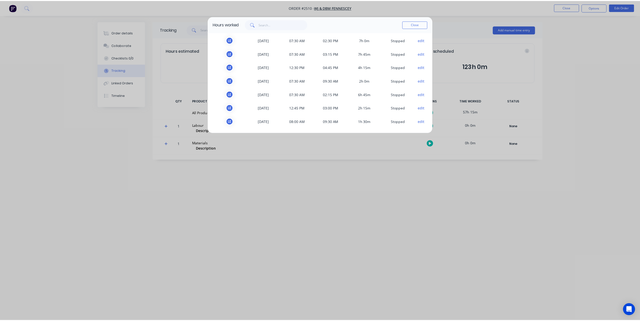
scroll to position [97, 0]
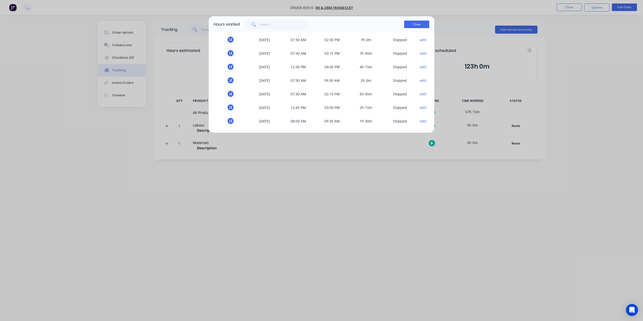
click at [421, 23] on button "Close" at bounding box center [416, 25] width 25 height 8
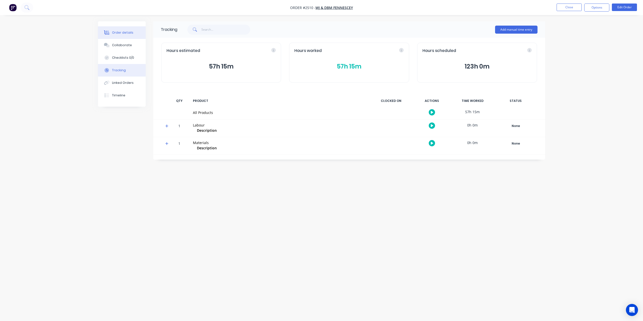
click at [123, 32] on div "Order details" at bounding box center [122, 32] width 21 height 5
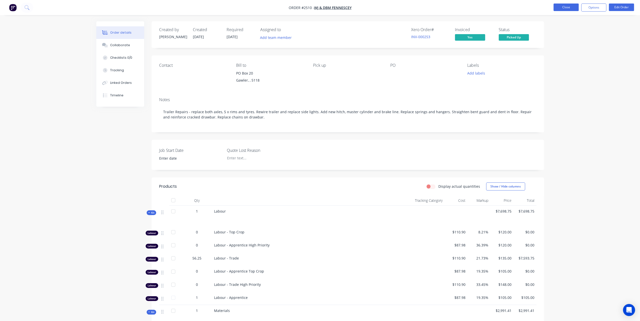
click at [572, 8] on button "Close" at bounding box center [565, 8] width 25 height 8
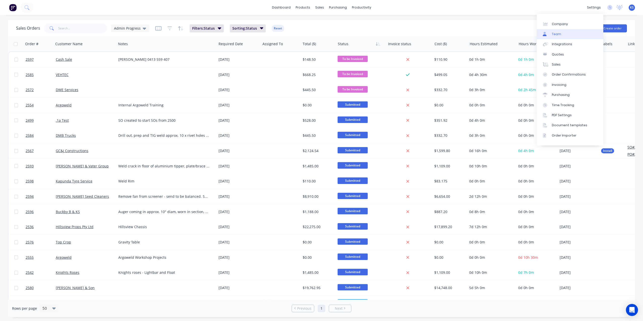
click at [559, 37] on link "Team" at bounding box center [570, 34] width 67 height 10
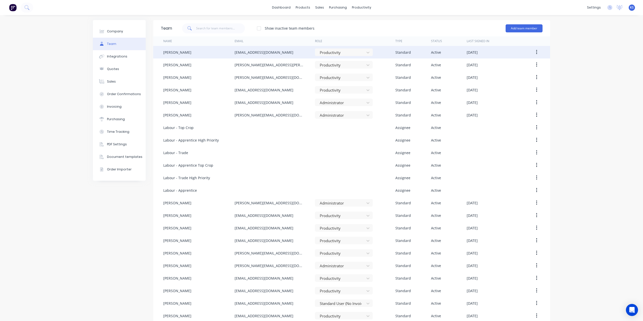
click at [250, 56] on div "griggsy03@gmail.com" at bounding box center [275, 52] width 80 height 13
click at [252, 51] on div "griggsy03@gmail.com" at bounding box center [264, 52] width 59 height 5
click at [536, 53] on icon "button" at bounding box center [536, 53] width 1 height 6
click at [510, 67] on div "Edit" at bounding box center [519, 65] width 39 height 7
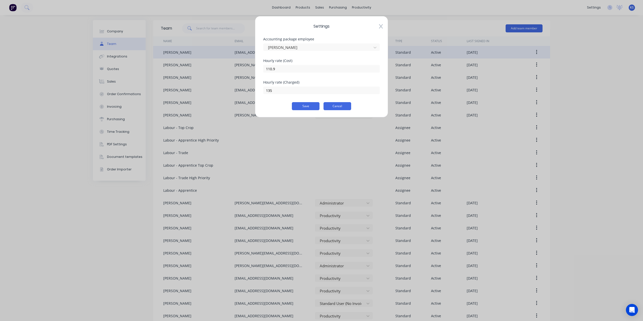
click at [350, 105] on button "Cancel" at bounding box center [338, 106] width 28 height 8
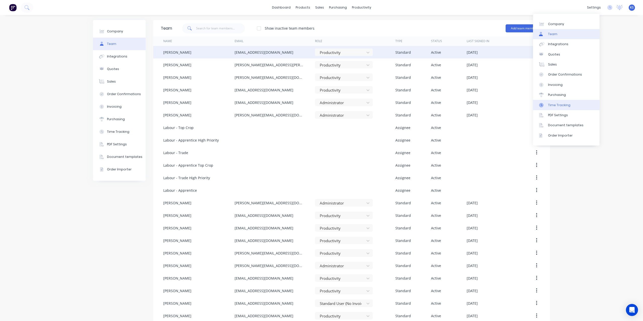
click at [560, 106] on div "Time Tracking" at bounding box center [559, 105] width 22 height 5
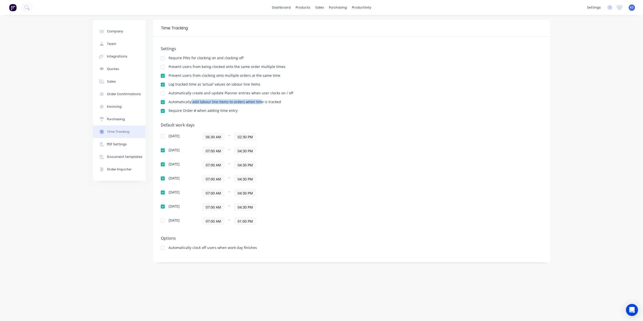
drag, startPoint x: 190, startPoint y: 101, endPoint x: 259, endPoint y: 101, distance: 69.4
click at [259, 101] on div "Automatically add labour line items to orders when time is tracked" at bounding box center [225, 102] width 113 height 4
click at [290, 10] on link "dashboard" at bounding box center [282, 8] width 24 height 8
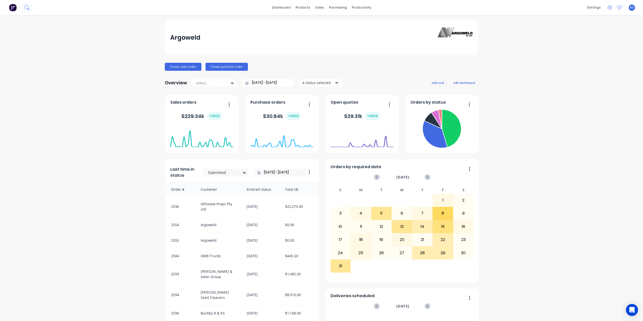
click at [25, 7] on icon at bounding box center [26, 7] width 4 height 4
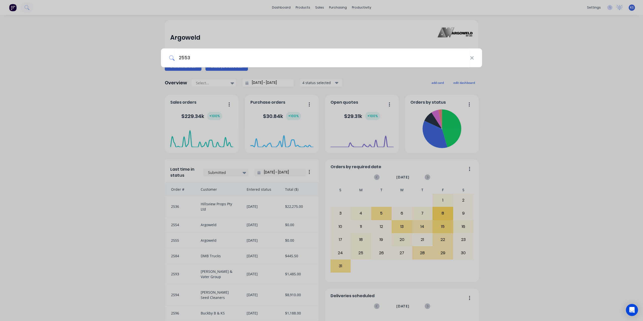
type input "2553"
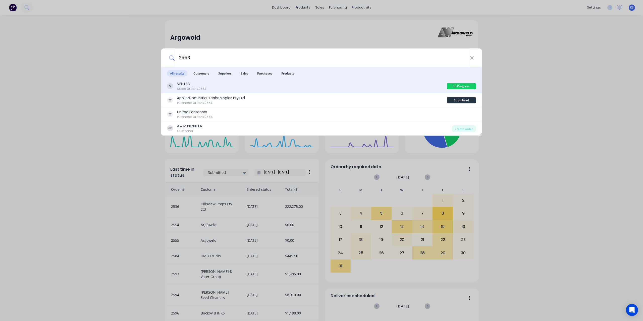
click at [191, 89] on div "Sales Order #2553" at bounding box center [191, 89] width 29 height 5
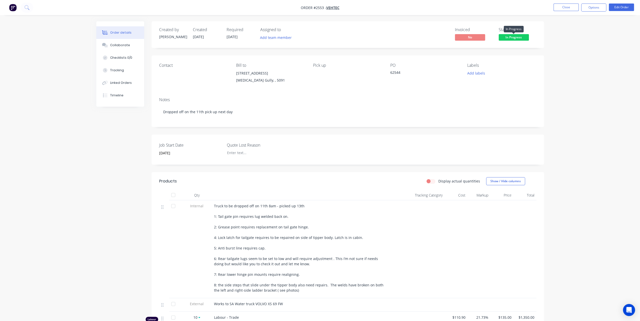
click at [522, 37] on span "In Progress" at bounding box center [513, 37] width 30 height 6
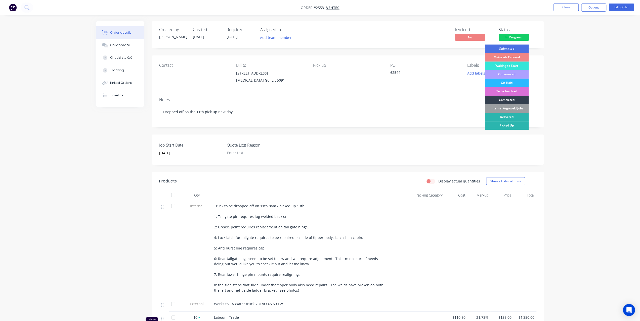
click at [507, 91] on div "To be Invoiced" at bounding box center [506, 91] width 44 height 9
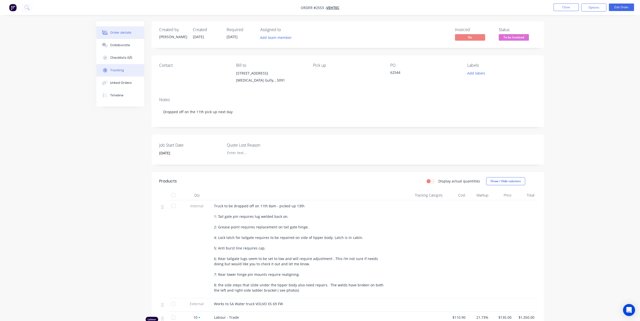
click at [125, 74] on button "Tracking" at bounding box center [120, 70] width 48 height 13
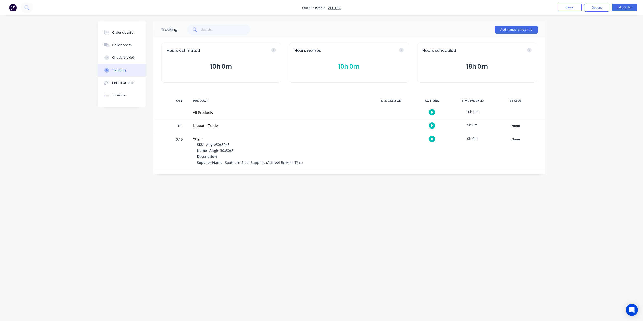
click at [346, 67] on button "10h 0m" at bounding box center [349, 67] width 109 height 10
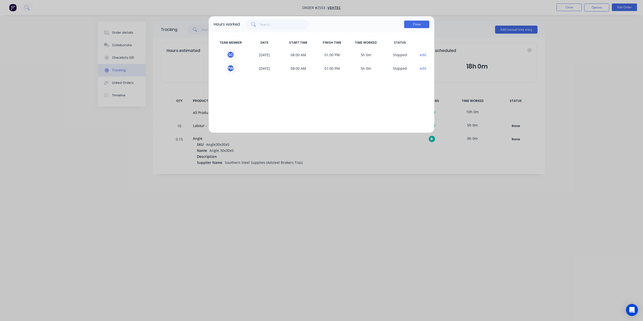
click at [416, 25] on button "Close" at bounding box center [416, 25] width 25 height 8
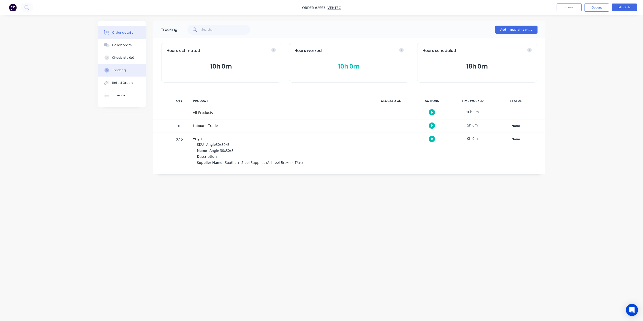
click at [122, 32] on div "Order details" at bounding box center [122, 32] width 21 height 5
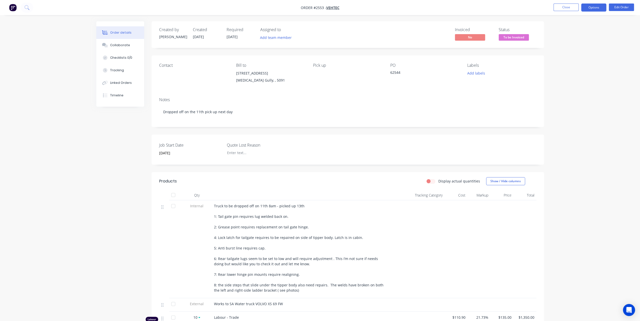
click at [585, 6] on button "Options" at bounding box center [593, 8] width 25 height 8
click at [575, 33] on div "Invoice" at bounding box center [578, 30] width 46 height 7
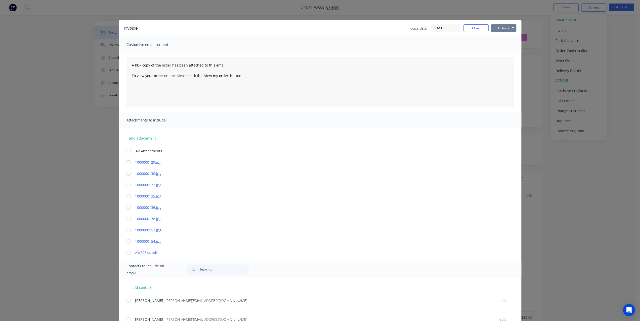
click at [509, 30] on button "Options" at bounding box center [503, 28] width 25 height 8
click at [504, 39] on button "Preview" at bounding box center [507, 37] width 32 height 8
click at [476, 30] on button "Close" at bounding box center [475, 28] width 25 height 8
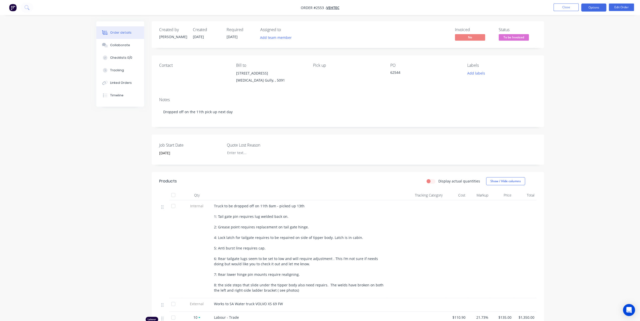
click at [597, 10] on button "Options" at bounding box center [593, 8] width 25 height 8
click at [566, 34] on button "Invoice" at bounding box center [578, 30] width 55 height 10
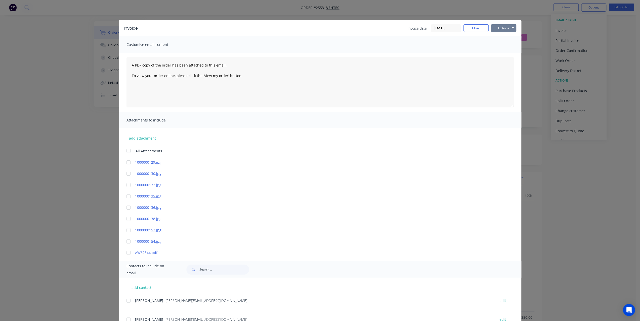
click at [493, 25] on button "Options" at bounding box center [503, 28] width 25 height 8
click at [497, 46] on button "Print" at bounding box center [507, 45] width 32 height 8
click at [475, 26] on button "Close" at bounding box center [475, 28] width 25 height 8
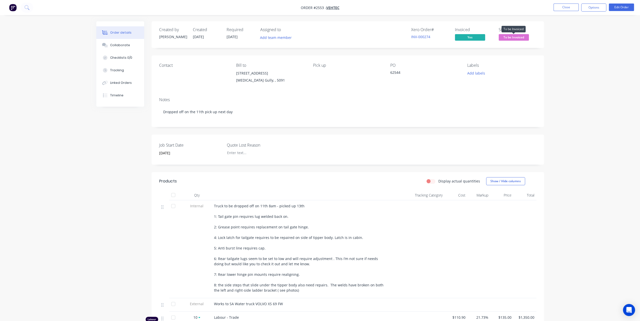
click at [520, 38] on span "To be Invoiced" at bounding box center [513, 37] width 30 height 6
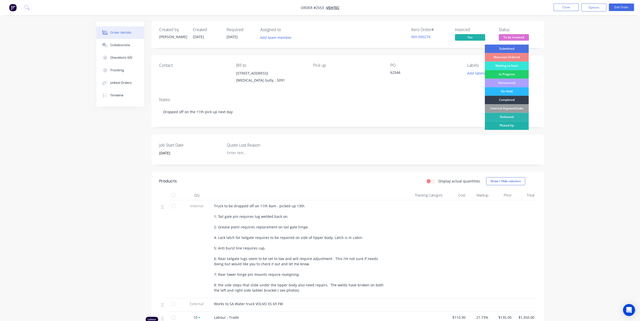
click at [506, 126] on div "Picked Up" at bounding box center [506, 125] width 44 height 9
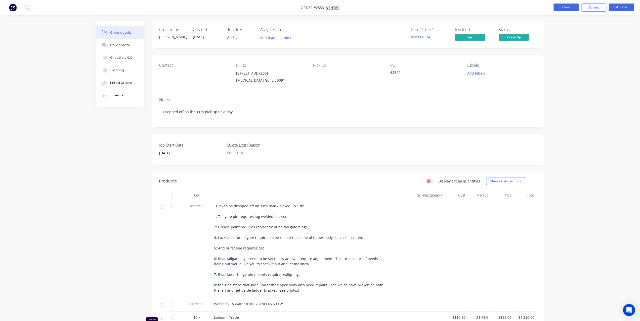
click at [565, 9] on button "Close" at bounding box center [565, 8] width 25 height 8
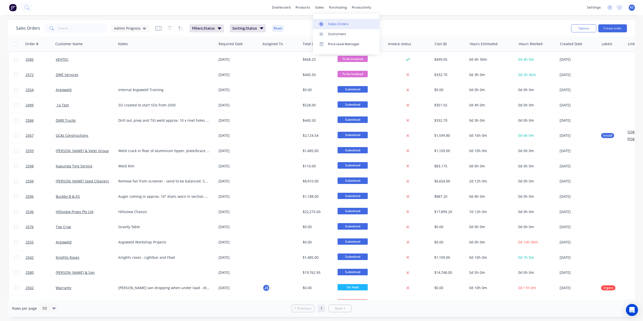
click at [329, 24] on div "Sales Orders" at bounding box center [338, 24] width 21 height 5
click at [338, 26] on div "Sales Orders" at bounding box center [338, 24] width 21 height 5
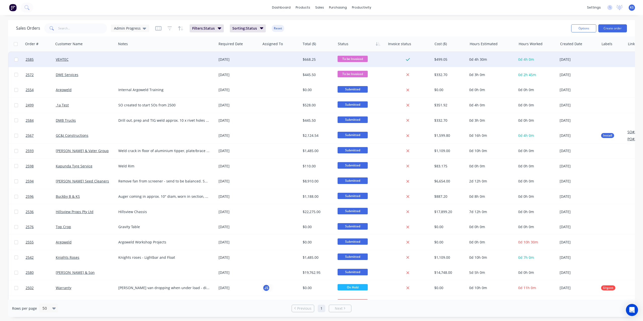
click at [363, 62] on span "To be Invoiced" at bounding box center [353, 59] width 30 height 6
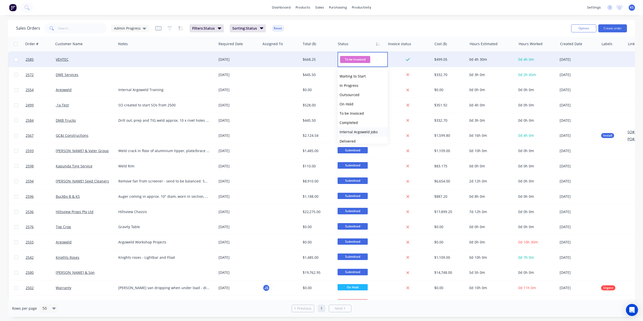
scroll to position [31, 0]
click at [350, 137] on span "Picked Up" at bounding box center [348, 137] width 17 height 5
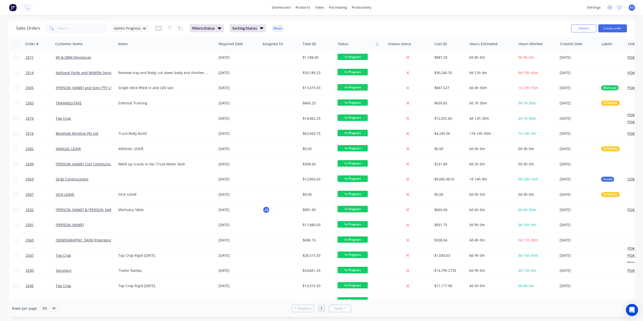
scroll to position [333, 0]
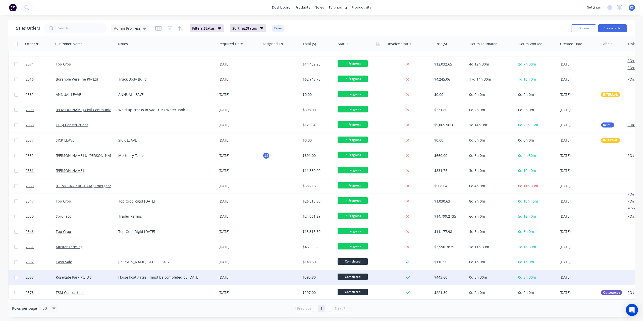
click at [355, 276] on span "Completed" at bounding box center [353, 277] width 30 height 6
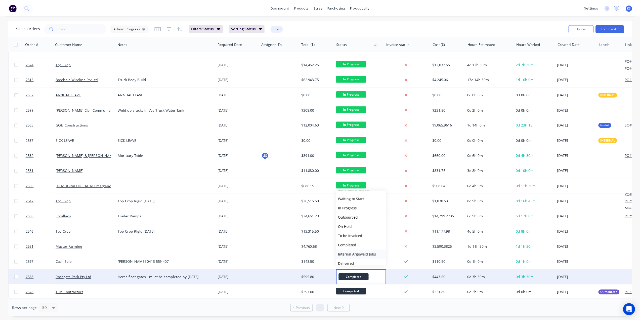
scroll to position [31, 0]
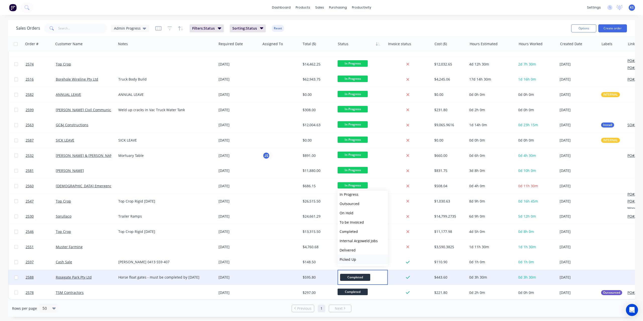
click at [350, 260] on span "Picked Up" at bounding box center [348, 259] width 17 height 5
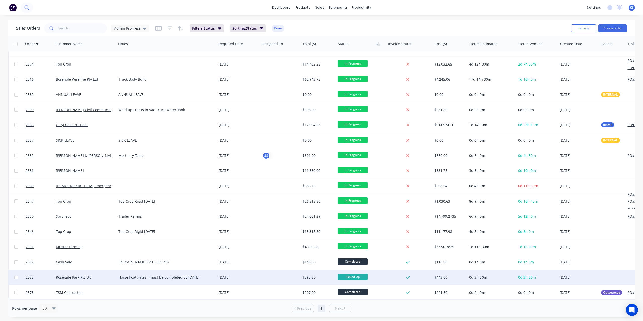
click at [28, 11] on button at bounding box center [27, 8] width 13 height 10
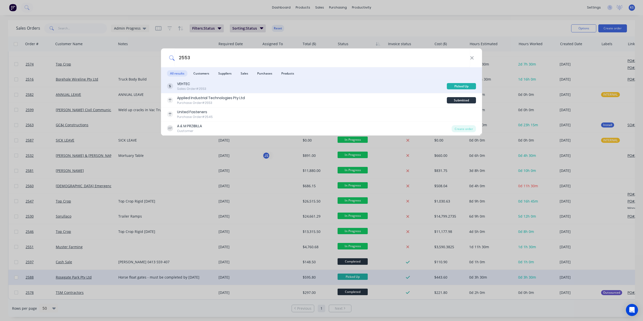
type input "2553"
click at [186, 87] on div "Sales Order #2553" at bounding box center [191, 89] width 29 height 5
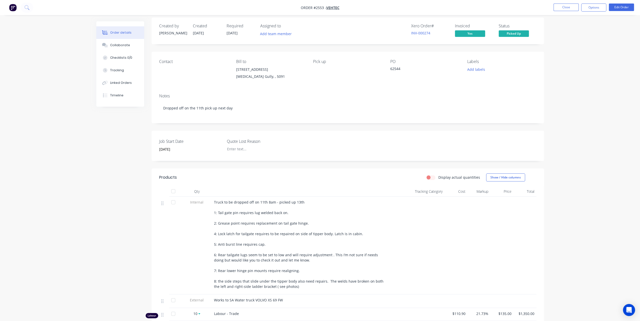
scroll to position [101, 0]
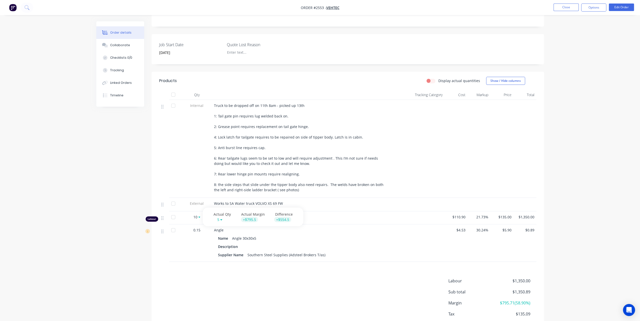
click at [198, 217] on icon at bounding box center [199, 217] width 2 height 3
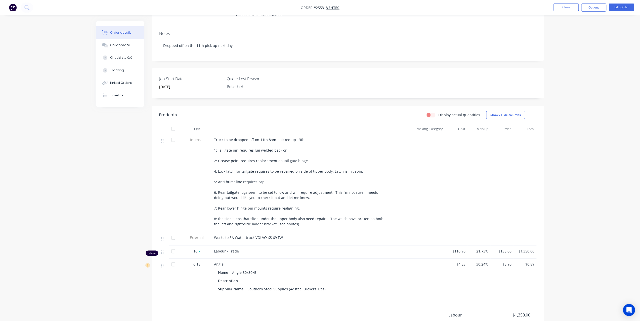
scroll to position [55, 0]
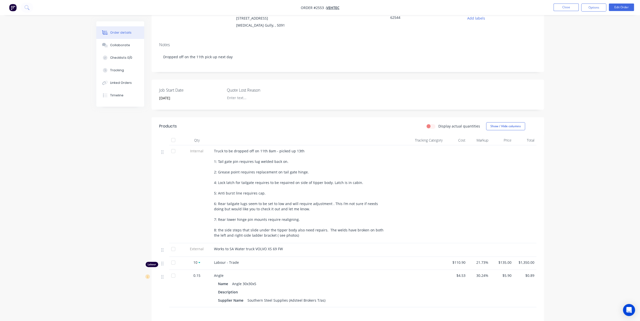
click at [438, 126] on label "Display actual quantities" at bounding box center [459, 126] width 42 height 5
click at [430, 126] on input "Display actual quantities" at bounding box center [428, 126] width 4 height 5
click at [438, 126] on label "Display actual quantities" at bounding box center [459, 126] width 42 height 5
click at [428, 126] on input "Display actual quantities" at bounding box center [428, 126] width 4 height 5
checkbox input "false"
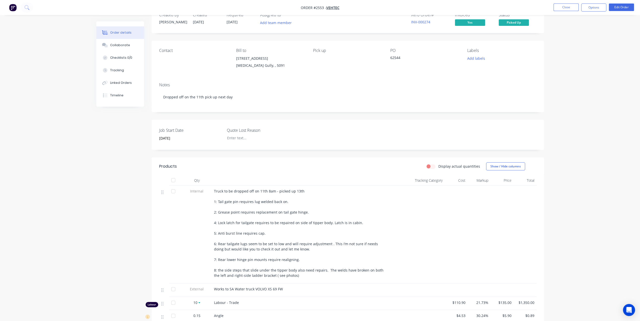
scroll to position [0, 0]
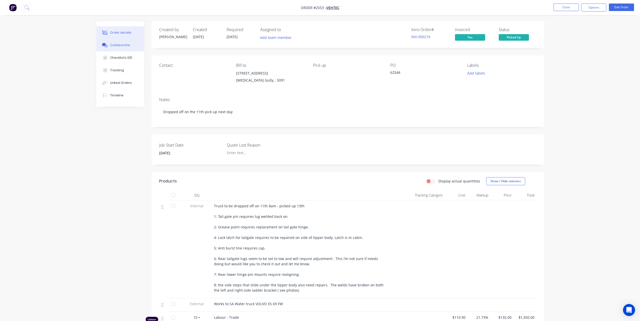
click at [127, 48] on button "Collaborate" at bounding box center [120, 45] width 48 height 13
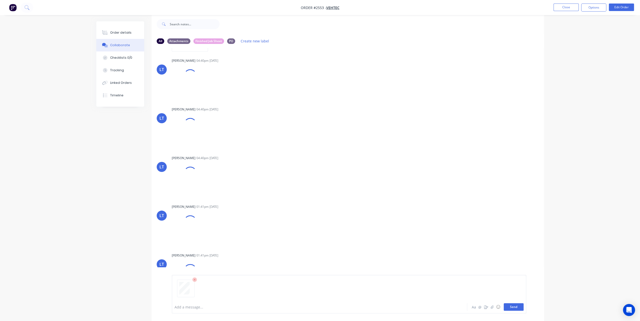
scroll to position [212, 0]
click at [512, 308] on button "Send" at bounding box center [513, 308] width 20 height 8
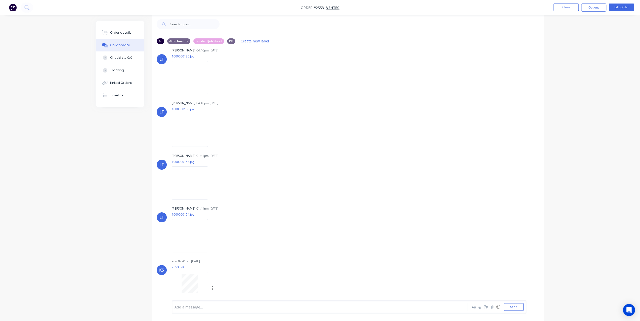
scroll to position [287, 0]
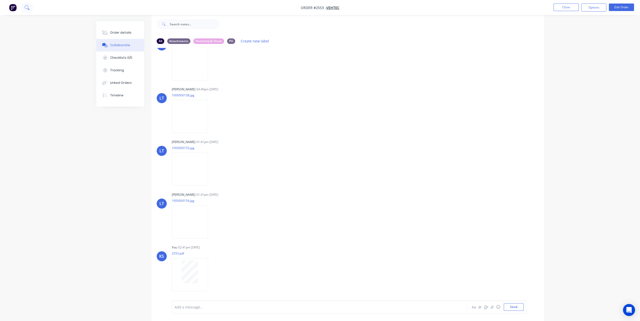
click at [27, 12] on button at bounding box center [27, 8] width 13 height 10
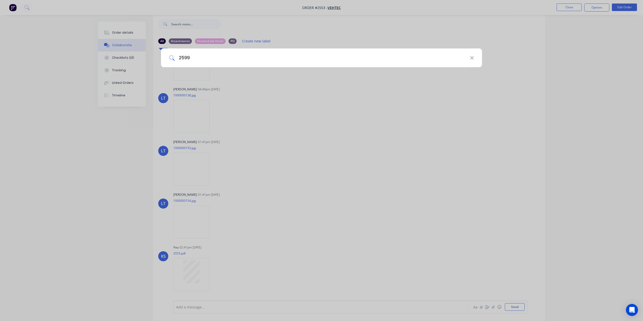
type input "2599"
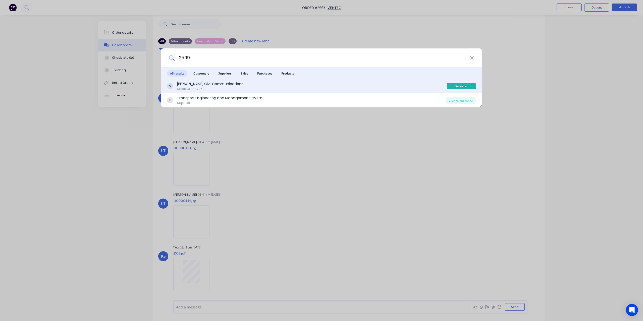
click at [475, 88] on div "Delivered" at bounding box center [461, 86] width 29 height 6
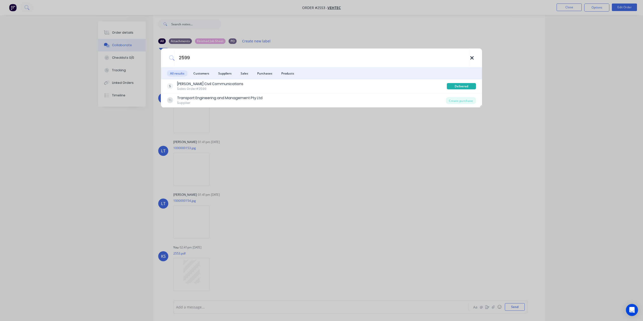
click at [474, 56] on icon at bounding box center [472, 58] width 4 height 6
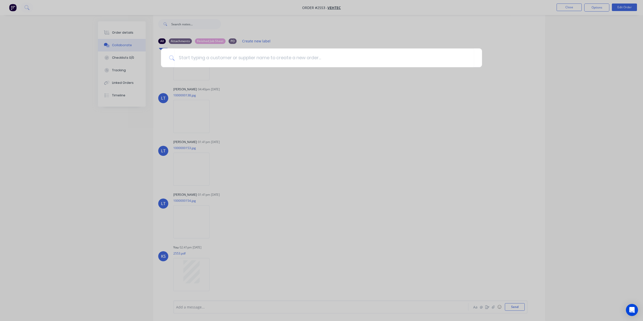
click at [86, 119] on div at bounding box center [321, 160] width 643 height 321
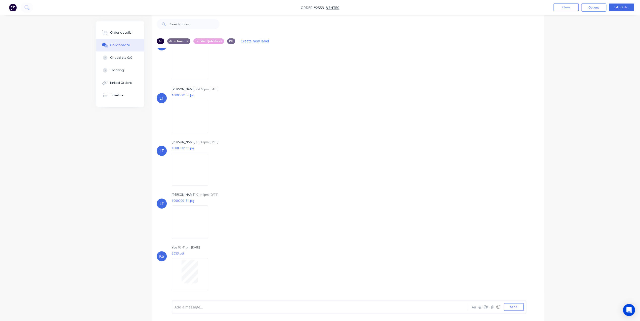
click at [58, 60] on div "Order details Collaborate Checklists 0/0 Tracking Linked Orders Timeline Order …" at bounding box center [320, 157] width 640 height 329
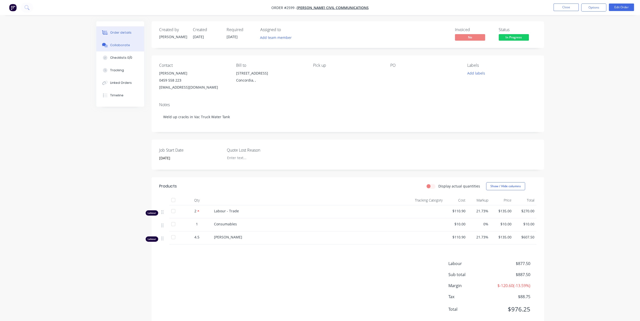
click at [119, 44] on div "Collaborate" at bounding box center [120, 45] width 20 height 5
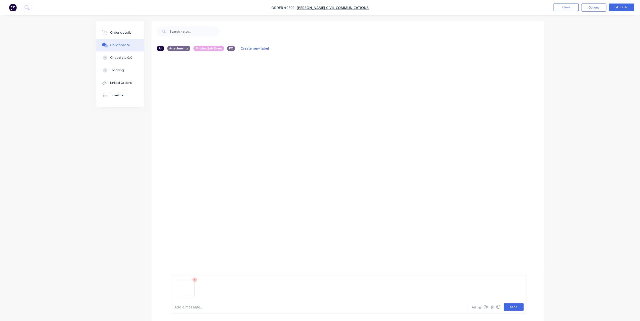
click at [512, 308] on button "Send" at bounding box center [513, 308] width 20 height 8
click at [514, 308] on button "Send" at bounding box center [513, 308] width 20 height 8
click at [514, 309] on button "Send" at bounding box center [513, 308] width 20 height 8
click at [116, 71] on div "Tracking" at bounding box center [117, 70] width 14 height 5
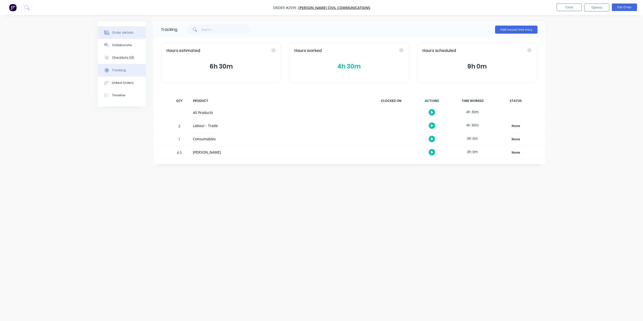
click at [120, 33] on div "Order details" at bounding box center [122, 32] width 21 height 5
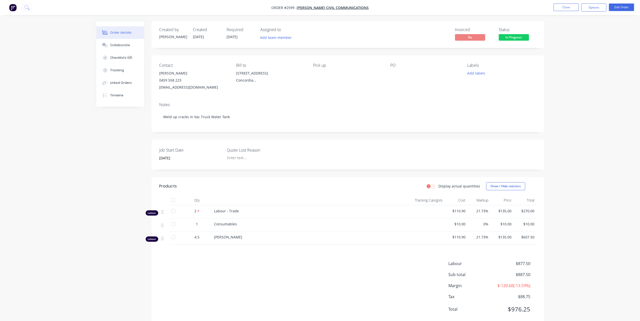
click at [71, 192] on div "Order details Collaborate Checklists 0/0 Tracking Linked Orders Timeline Order …" at bounding box center [320, 167] width 640 height 334
click at [626, 8] on button "Edit Order" at bounding box center [620, 8] width 25 height 8
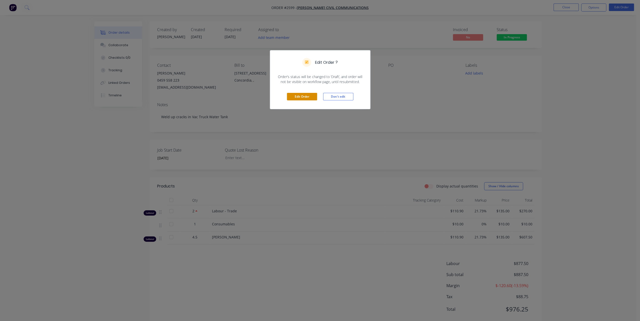
click at [305, 97] on button "Edit Order" at bounding box center [302, 97] width 30 height 8
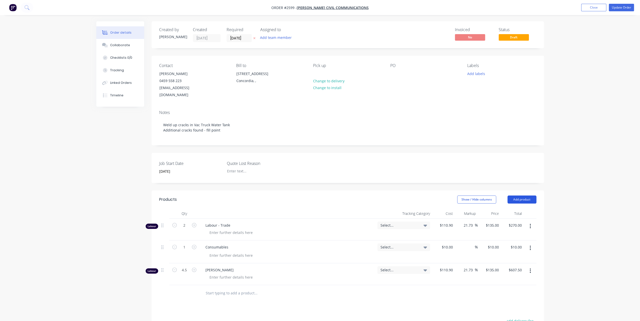
click at [521, 196] on button "Add product" at bounding box center [521, 200] width 29 height 8
click at [502, 229] on div "Product Kit" at bounding box center [512, 232] width 39 height 7
click at [531, 196] on button "Add product" at bounding box center [521, 200] width 29 height 8
click at [493, 239] on div "Back" at bounding box center [512, 242] width 39 height 7
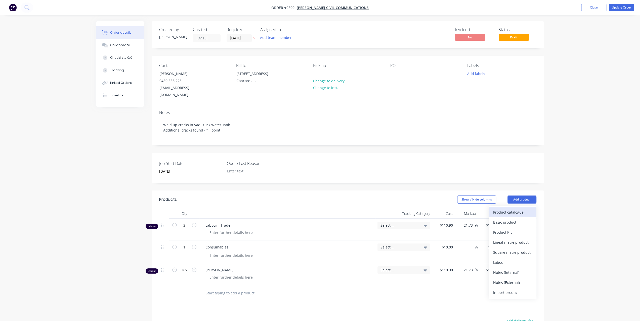
click at [505, 209] on div "Product catalogue" at bounding box center [512, 212] width 39 height 7
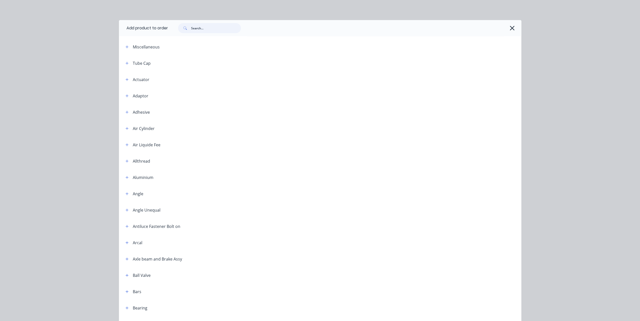
click at [205, 29] on input "text" at bounding box center [216, 28] width 50 height 10
type input "labour kit"
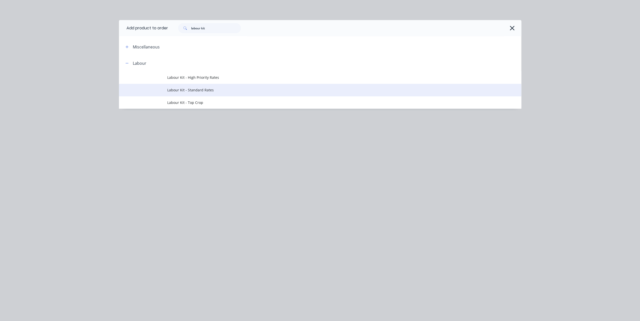
click at [165, 90] on td at bounding box center [143, 90] width 48 height 13
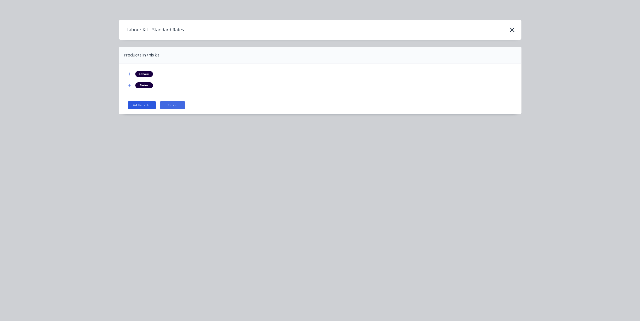
click at [144, 103] on button "Add to order" at bounding box center [142, 105] width 28 height 8
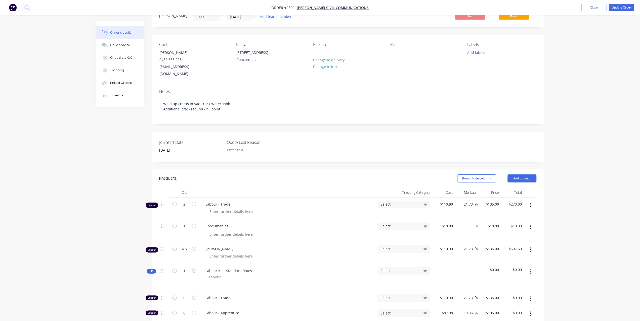
scroll to position [126, 0]
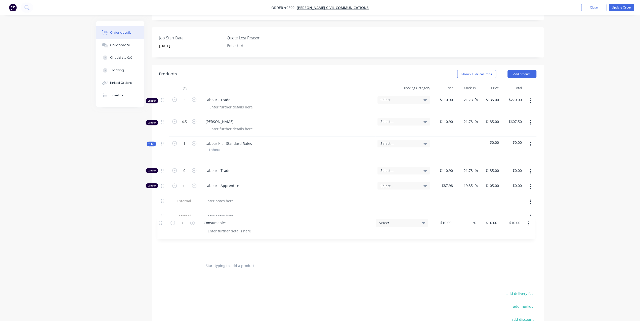
drag, startPoint x: 162, startPoint y: 114, endPoint x: 161, endPoint y: 224, distance: 110.8
click at [161, 224] on div "Labour 2 Labour - Trade Select... $110.90 $110.90 21.73 21.73 % $135.00 $135.00…" at bounding box center [347, 175] width 377 height 165
click at [189, 167] on input "0" at bounding box center [184, 171] width 13 height 8
type input "4.5"
type input "$607.50"
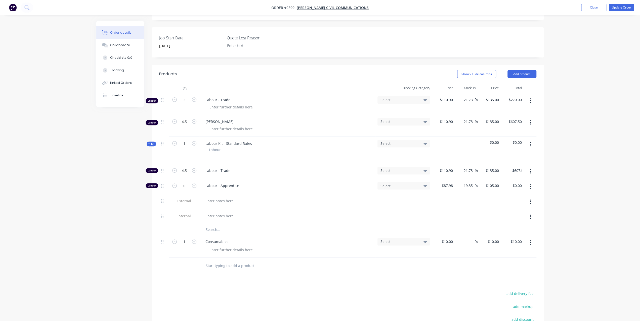
click at [563, 148] on div "Order details Collaborate Checklists 0/0 Tracking Linked Orders Timeline Order …" at bounding box center [320, 138] width 640 height 528
click at [529, 118] on button "button" at bounding box center [530, 122] width 12 height 9
click at [499, 162] on div "Delete" at bounding box center [512, 165] width 39 height 7
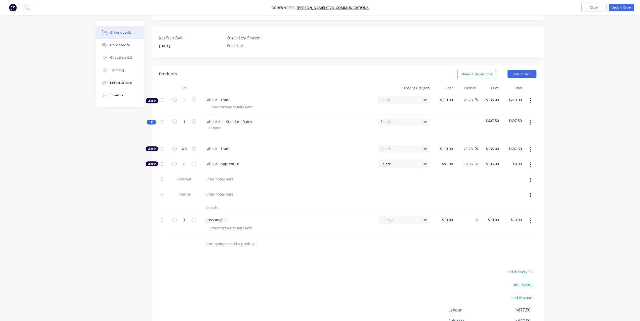
click at [531, 96] on button "button" at bounding box center [530, 100] width 12 height 9
click at [498, 140] on div "Delete" at bounding box center [512, 143] width 39 height 7
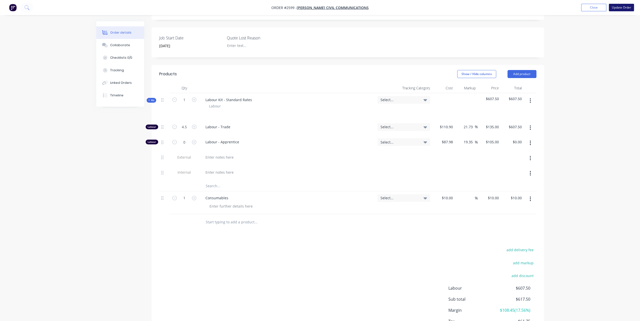
click at [624, 9] on button "Update Order" at bounding box center [620, 8] width 25 height 8
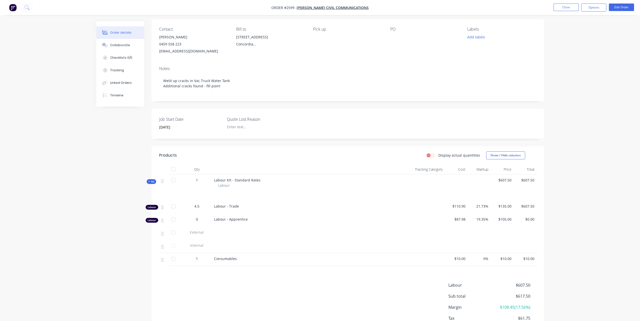
scroll to position [0, 0]
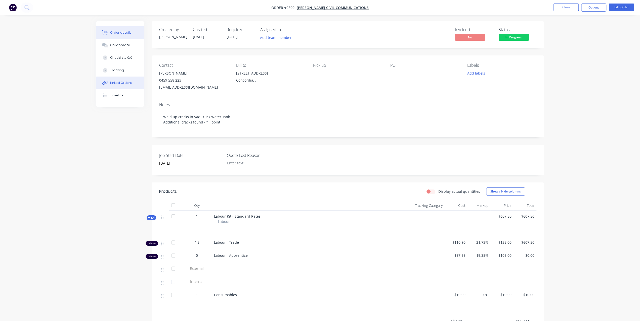
click at [126, 83] on div "Linked Orders" at bounding box center [121, 83] width 22 height 5
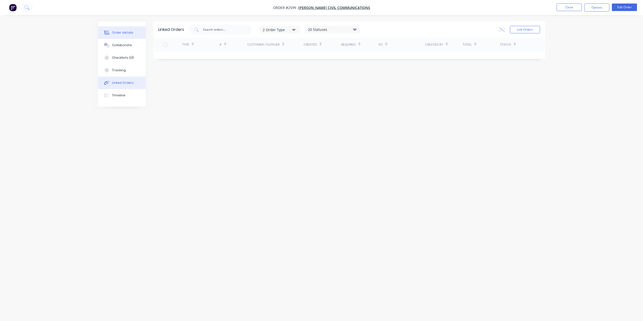
click at [114, 30] on button "Order details" at bounding box center [122, 32] width 48 height 13
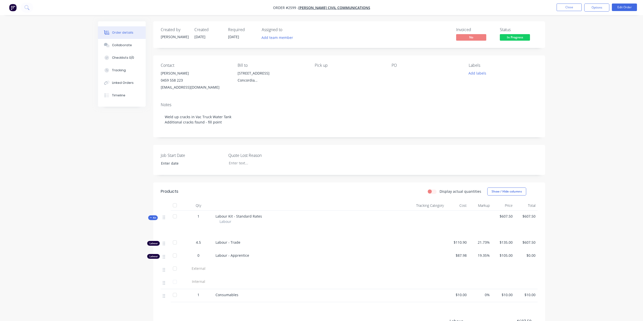
type input "[DATE]"
click at [595, 10] on button "Options" at bounding box center [593, 8] width 25 height 8
click at [588, 29] on div "Invoice" at bounding box center [578, 30] width 46 height 7
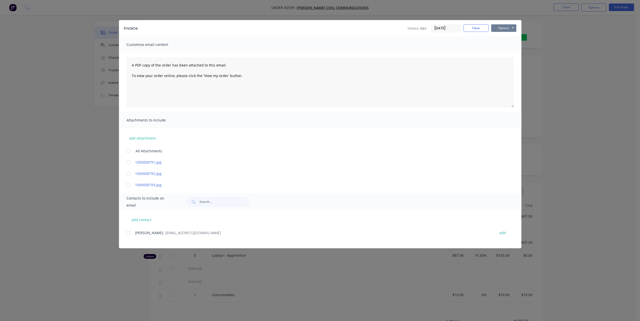
click at [508, 30] on button "Options" at bounding box center [503, 28] width 25 height 8
click at [501, 40] on button "Preview" at bounding box center [507, 37] width 32 height 8
click at [470, 27] on button "Close" at bounding box center [475, 28] width 25 height 8
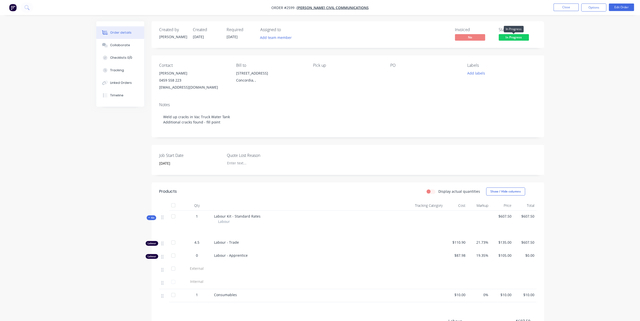
click at [522, 37] on span "In Progress" at bounding box center [513, 37] width 30 height 6
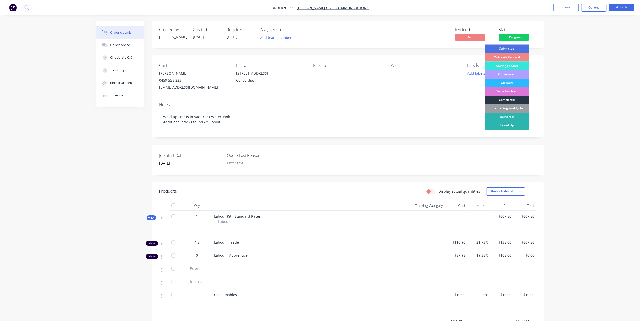
click at [512, 99] on div "Completed" at bounding box center [506, 100] width 44 height 9
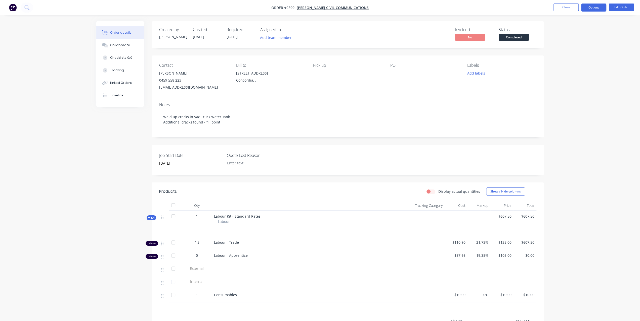
click at [594, 9] on button "Options" at bounding box center [593, 8] width 25 height 8
click at [575, 31] on div "Invoice" at bounding box center [578, 30] width 46 height 7
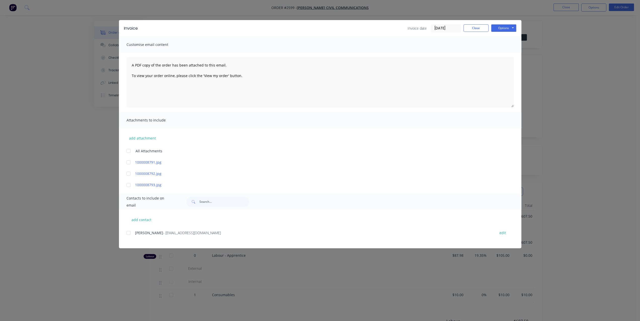
click at [504, 32] on div "Options Preview Print Email" at bounding box center [503, 28] width 25 height 8
click at [504, 30] on button "Options" at bounding box center [503, 28] width 25 height 8
click at [503, 47] on button "Print" at bounding box center [507, 45] width 32 height 8
